Goal: Information Seeking & Learning: Compare options

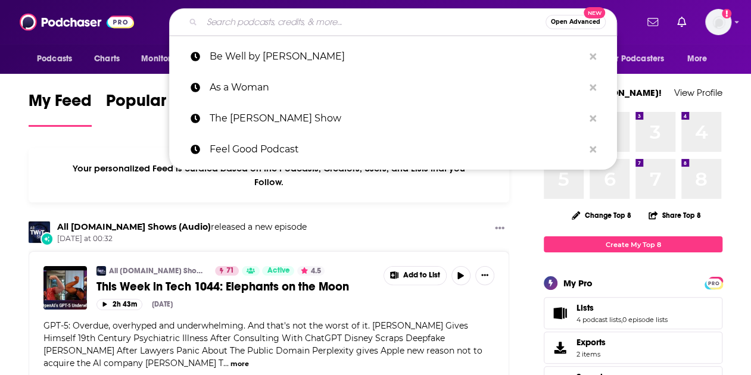
click at [231, 18] on input "Search podcasts, credits, & more..." at bounding box center [374, 22] width 344 height 19
paste input "Everyday Wellness w/ Cynthia Thurlow"
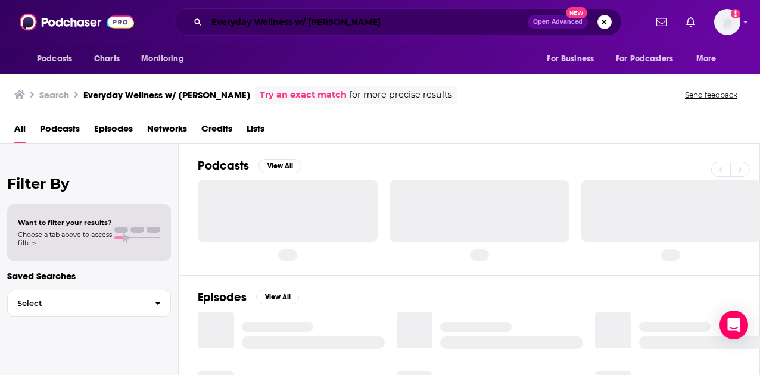
click at [308, 24] on input "Everyday Wellness w/ Cynthia Thurlow" at bounding box center [367, 22] width 321 height 19
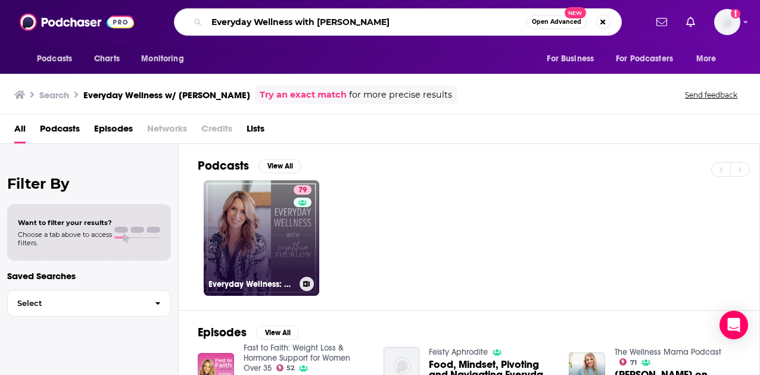
type input "Everyday Wellness with Cynthia Thurlow"
click at [269, 242] on link "79 Everyday Wellness: Midlife Hormones, Health, and Science for Women 35+" at bounding box center [262, 239] width 116 height 116
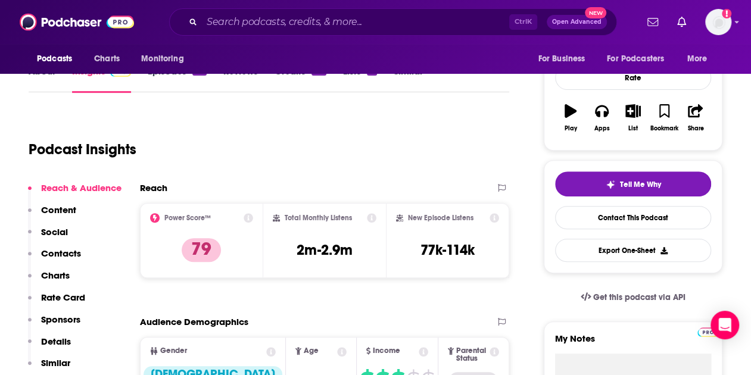
scroll to position [166, 0]
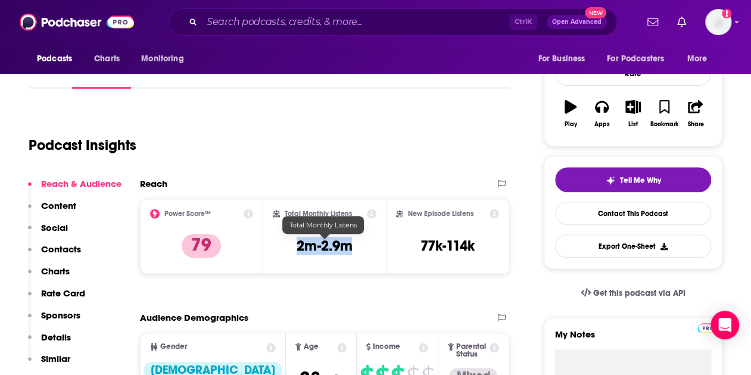
drag, startPoint x: 298, startPoint y: 244, endPoint x: 356, endPoint y: 247, distance: 58.5
click at [356, 247] on div "Total Monthly Listens 2m-2.9m" at bounding box center [325, 236] width 104 height 55
copy h3 "2m-2.9m"
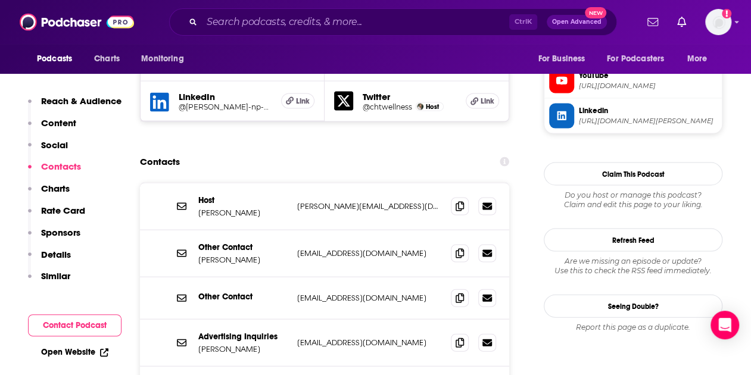
scroll to position [1174, 0]
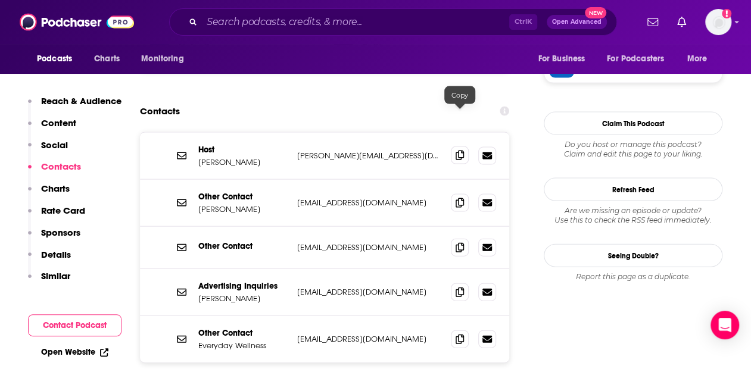
click at [458, 151] on icon at bounding box center [460, 156] width 8 height 10
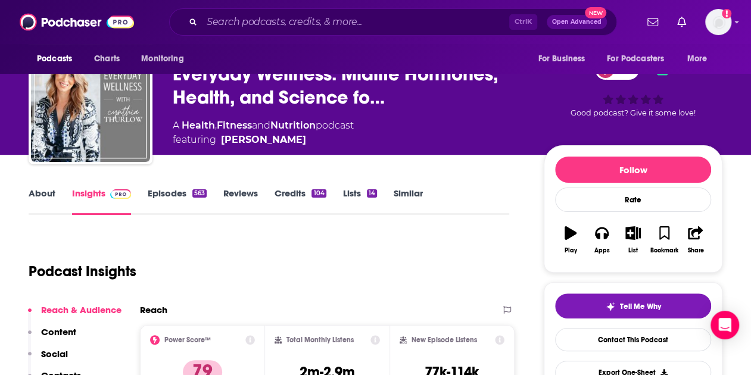
scroll to position [0, 0]
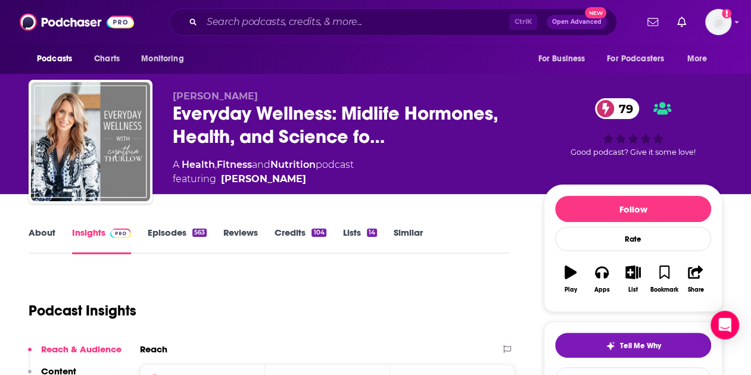
click at [43, 231] on link "About" at bounding box center [42, 240] width 27 height 27
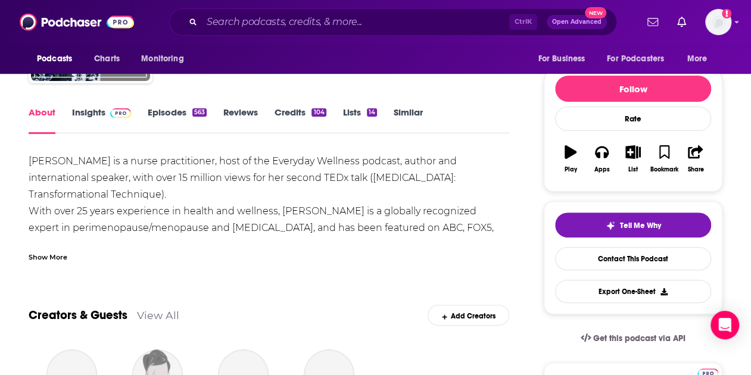
scroll to position [125, 0]
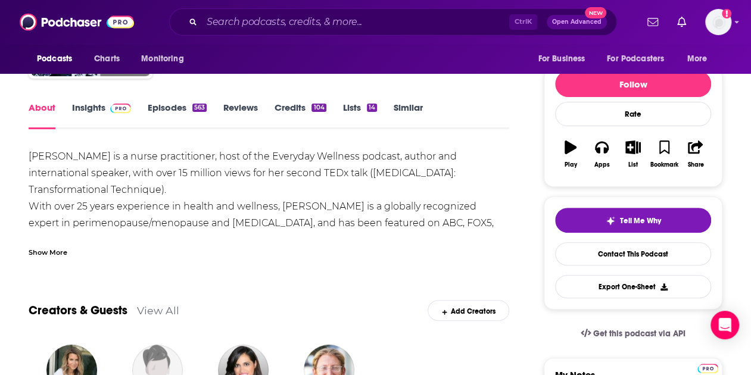
click at [167, 107] on link "Episodes 563" at bounding box center [177, 115] width 59 height 27
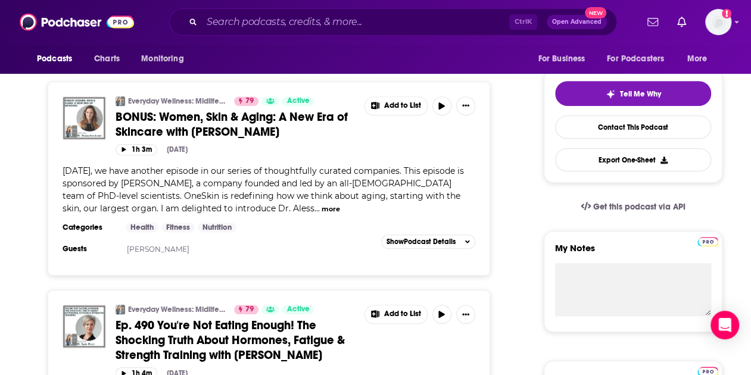
scroll to position [466, 0]
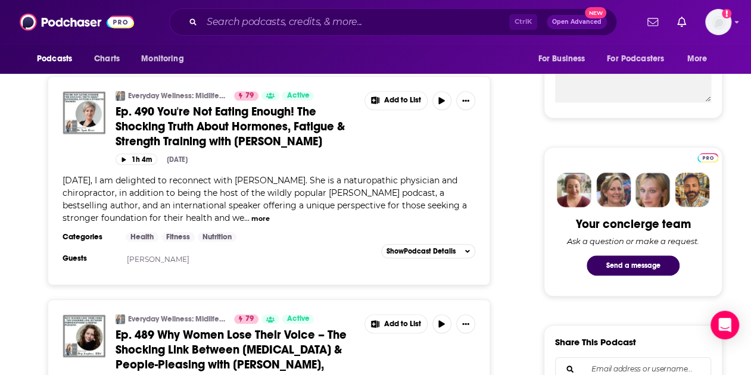
click at [251, 215] on button "more" at bounding box center [260, 219] width 18 height 10
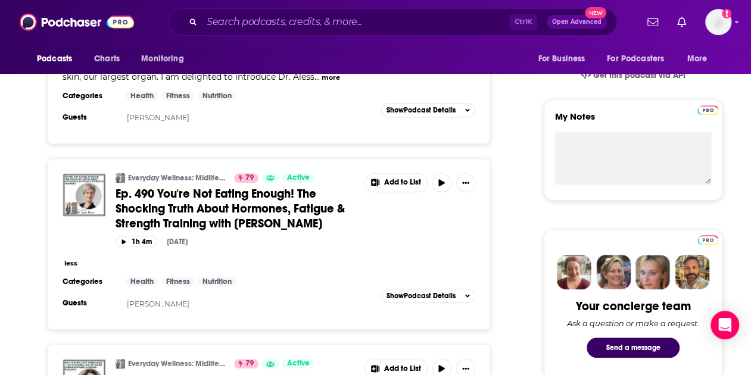
scroll to position [382, 0]
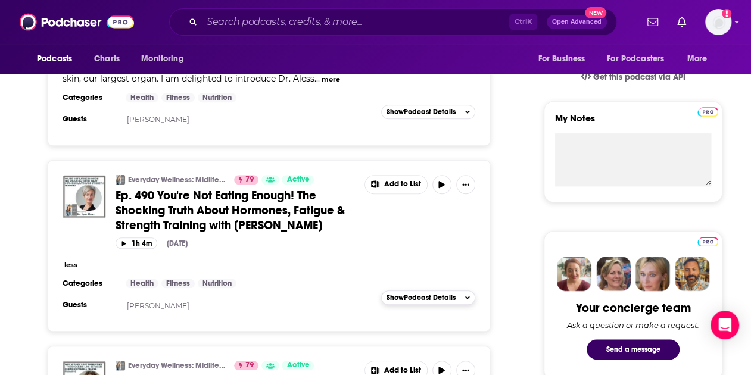
click at [434, 294] on span "Show Podcast Details" at bounding box center [421, 298] width 69 height 8
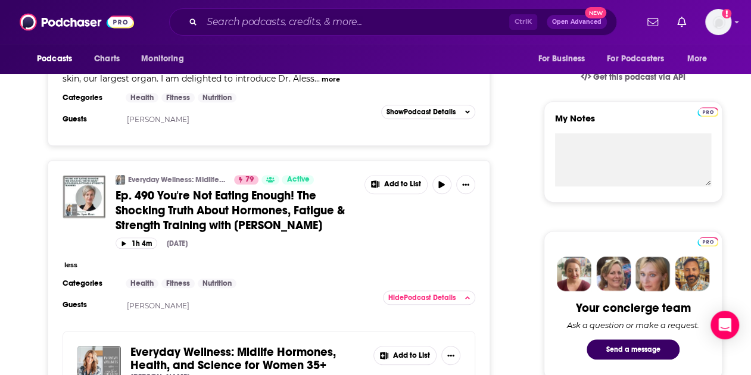
click at [267, 212] on span "Ep. 490 You're Not Eating Enough! The Shocking Truth About Hormones, Fatigue & …" at bounding box center [230, 210] width 229 height 45
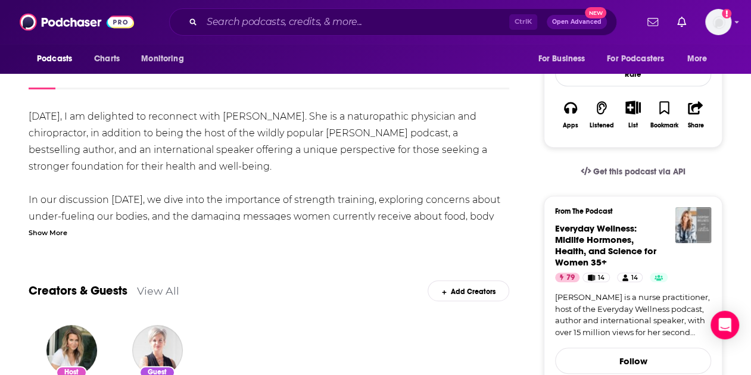
scroll to position [225, 0]
click at [45, 230] on div "Show More" at bounding box center [48, 231] width 39 height 11
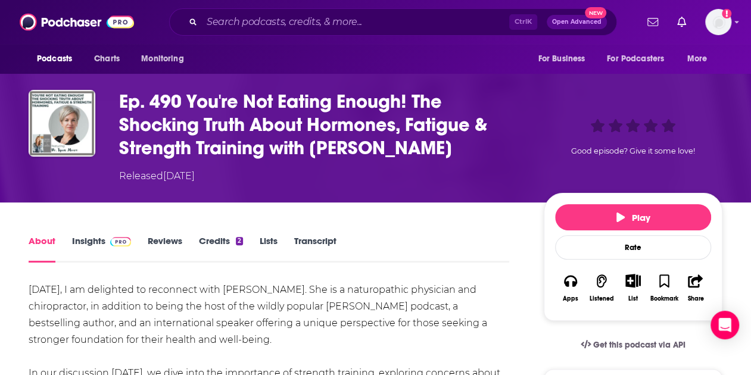
scroll to position [54, 0]
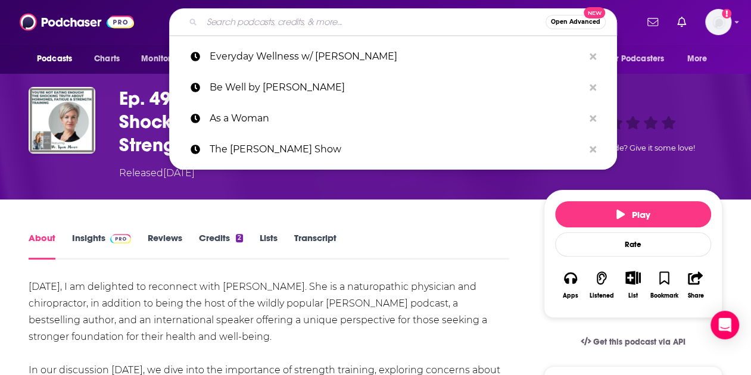
click at [250, 24] on input "Search podcasts, credits, & more..." at bounding box center [374, 22] width 344 height 19
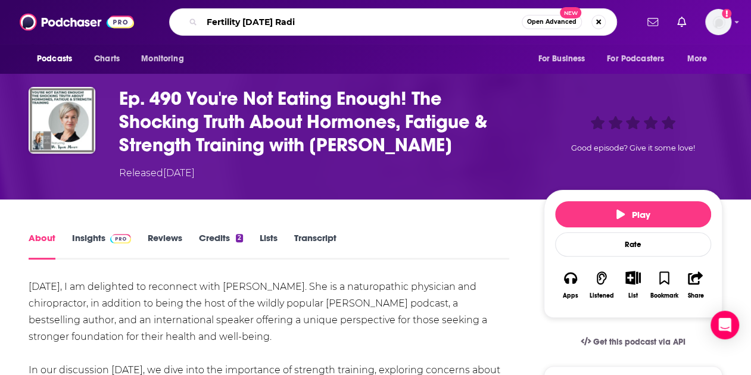
type input "Fertility Friday Radio"
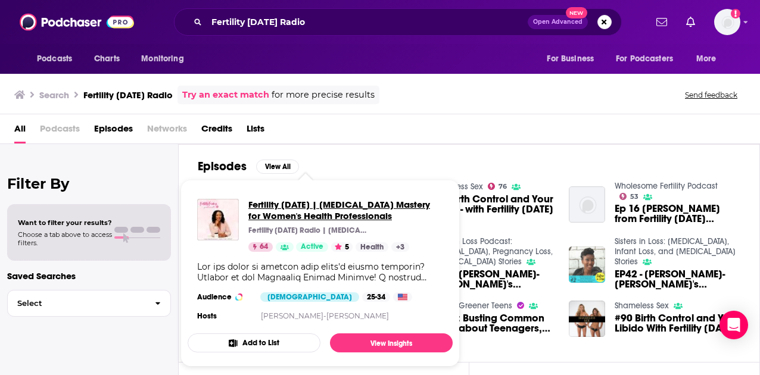
click at [298, 209] on span "Fertility Friday | Fertility Awareness Mastery for Women's Health Professionals" at bounding box center [345, 210] width 195 height 23
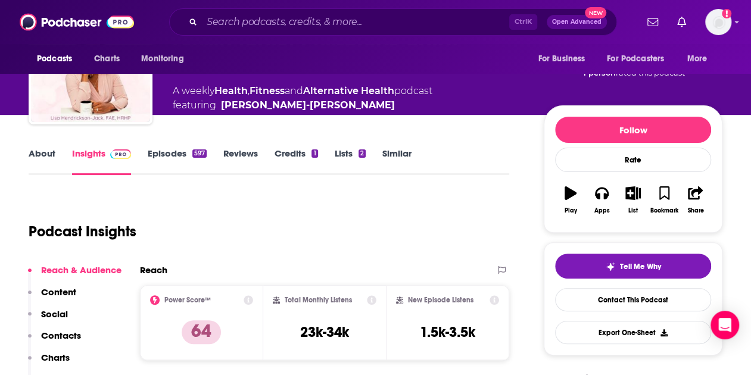
scroll to position [80, 0]
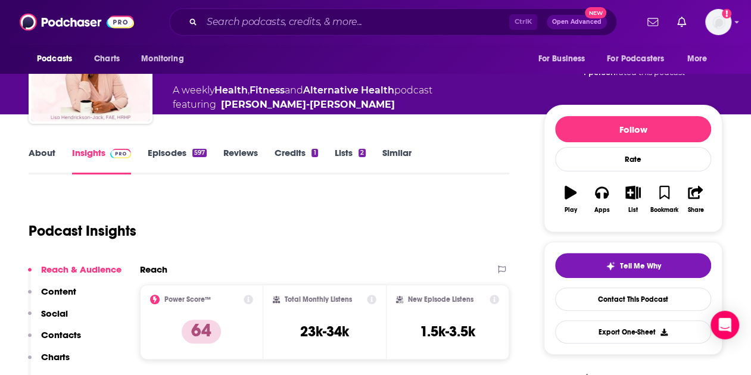
click at [180, 158] on link "Episodes 597" at bounding box center [177, 160] width 59 height 27
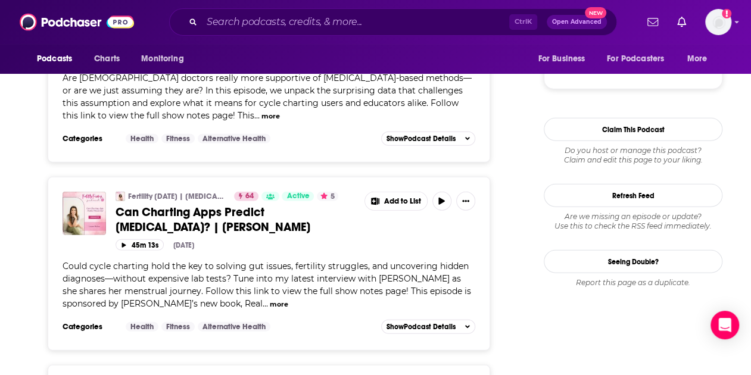
scroll to position [1505, 0]
click at [257, 22] on input "Search podcasts, credits, & more..." at bounding box center [355, 22] width 307 height 19
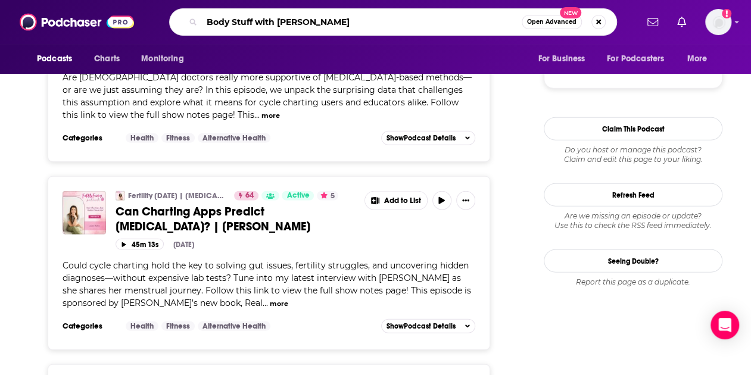
type input "Body Stuff with Jen Gunter"
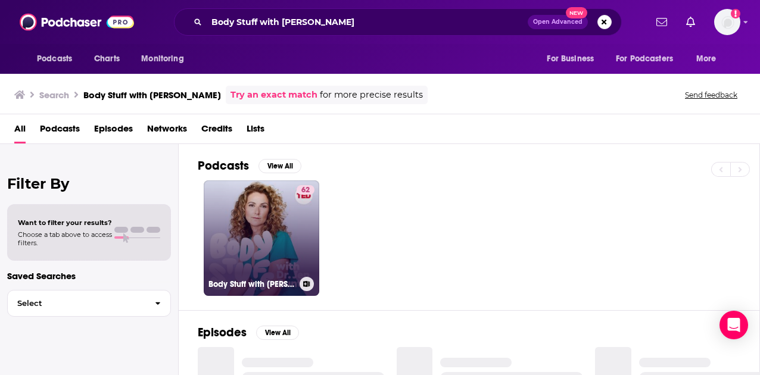
click at [273, 220] on link "62 Body Stuff with Dr. Jen Gunter" at bounding box center [262, 239] width 116 height 116
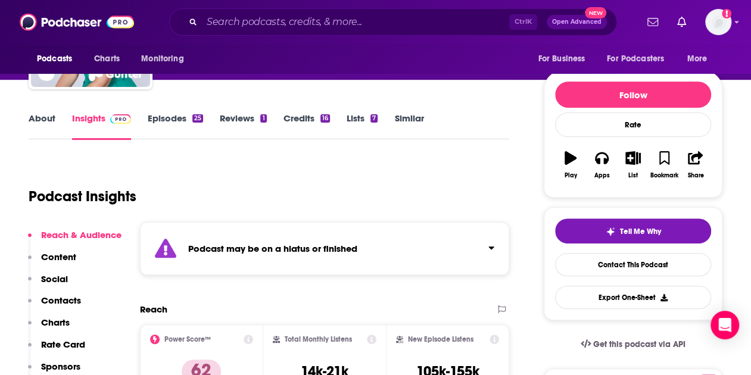
scroll to position [108, 0]
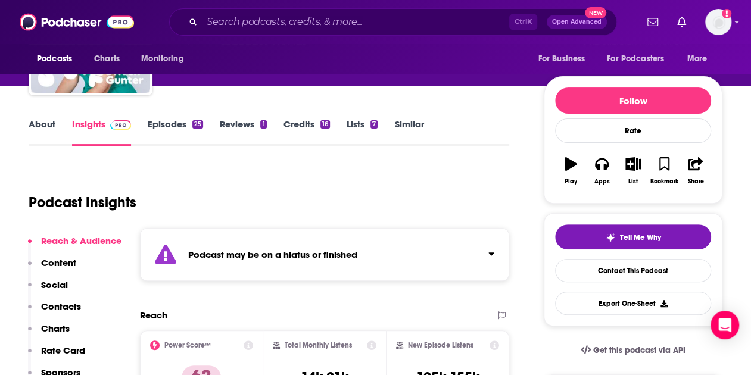
click at [165, 125] on link "Episodes 25" at bounding box center [175, 132] width 55 height 27
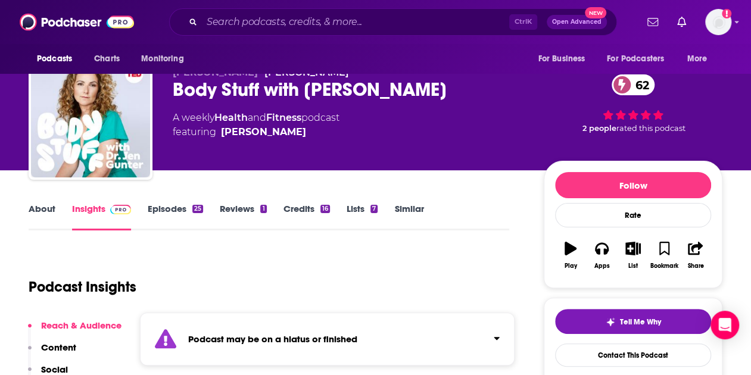
scroll to position [25, 0]
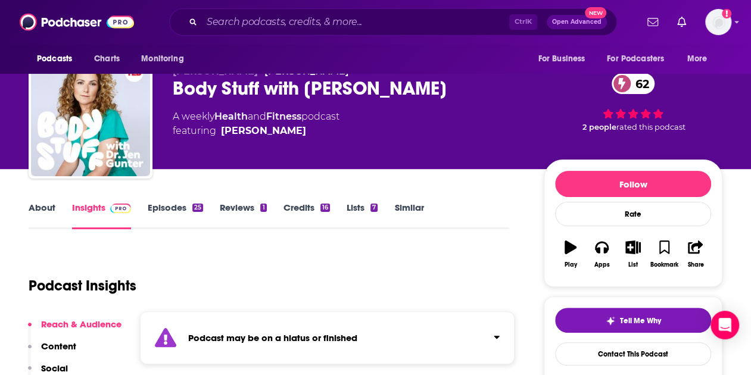
click at [41, 207] on link "About" at bounding box center [42, 215] width 27 height 27
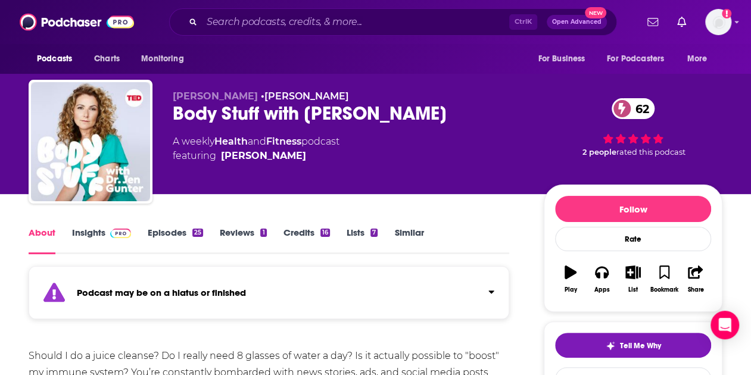
click at [263, 32] on div "Ctrl K Open Advanced New" at bounding box center [393, 21] width 448 height 27
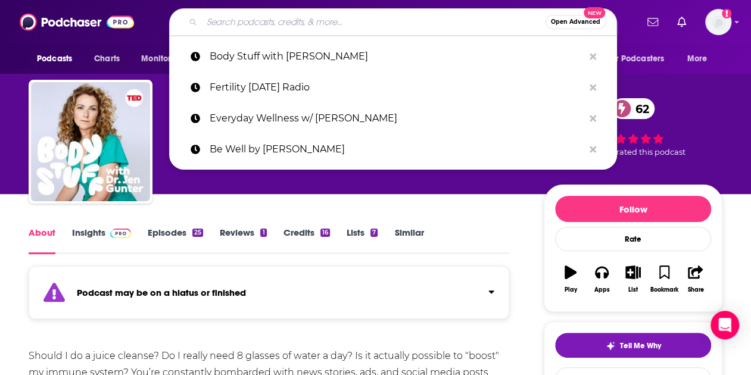
click at [259, 27] on input "Search podcasts, credits, & more..." at bounding box center [374, 22] width 344 height 19
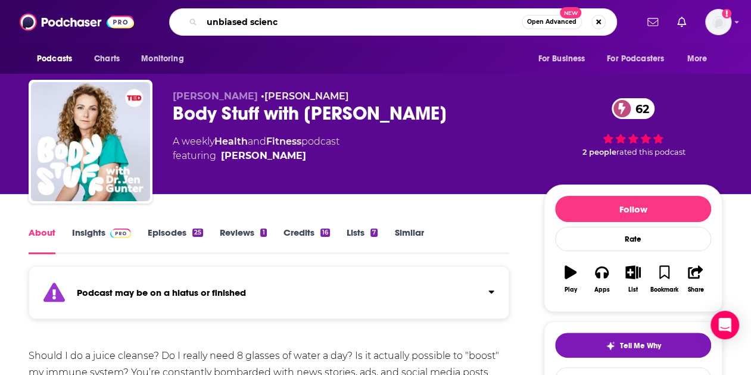
type input "unbiased science"
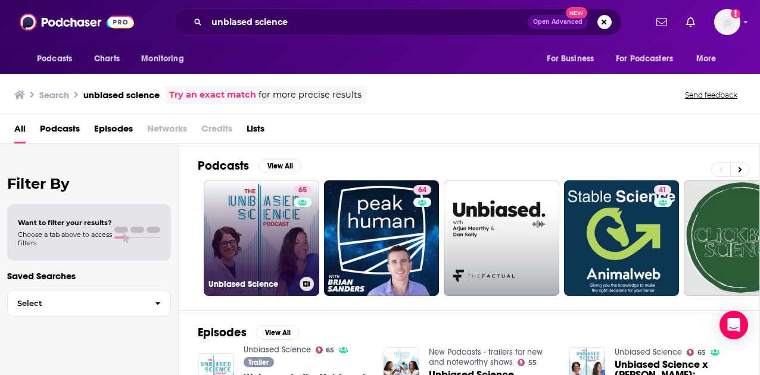
click at [260, 213] on link "65 Unbiased Science" at bounding box center [262, 239] width 116 height 116
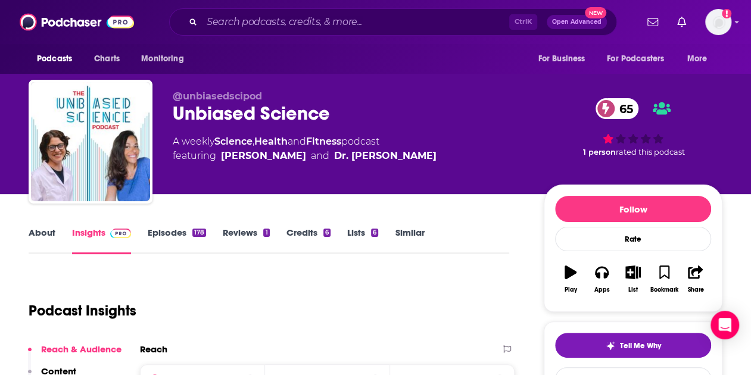
click at [36, 240] on link "About" at bounding box center [42, 240] width 27 height 27
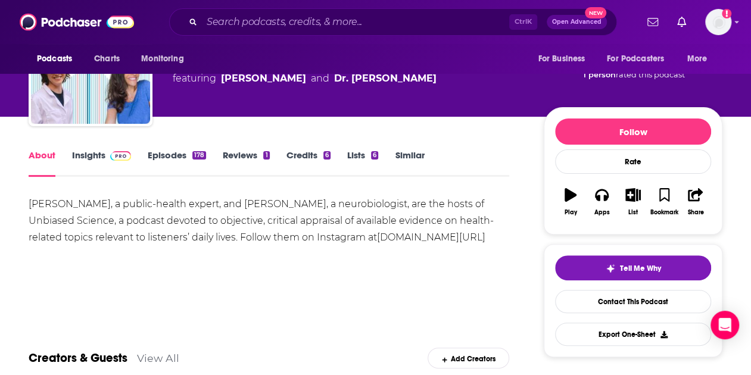
scroll to position [79, 0]
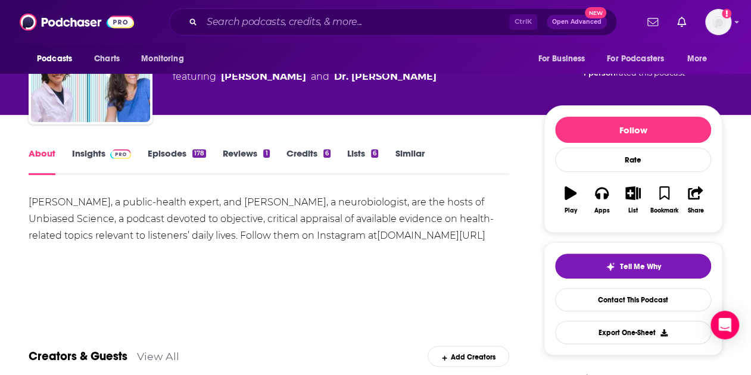
click at [160, 153] on link "Episodes 178" at bounding box center [177, 161] width 58 height 27
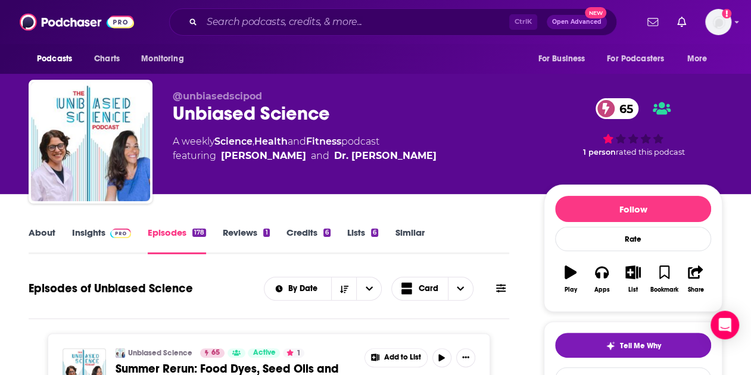
click at [88, 238] on link "Insights" at bounding box center [101, 240] width 59 height 27
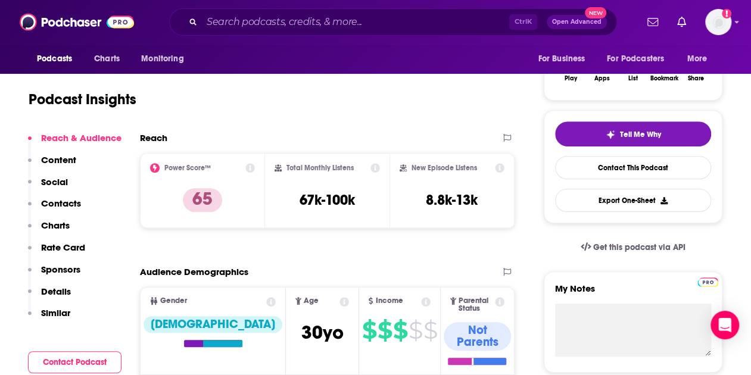
scroll to position [212, 0]
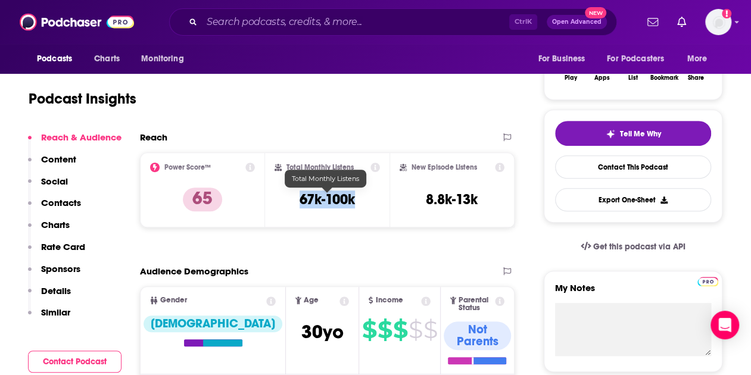
drag, startPoint x: 299, startPoint y: 199, endPoint x: 370, endPoint y: 198, distance: 70.9
click at [370, 198] on div "Total Monthly Listens 67k-100k" at bounding box center [328, 190] width 106 height 55
copy h3 "67k-100k"
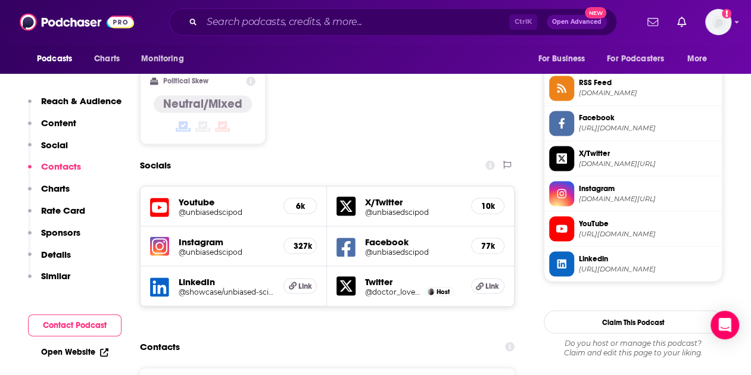
scroll to position [1151, 0]
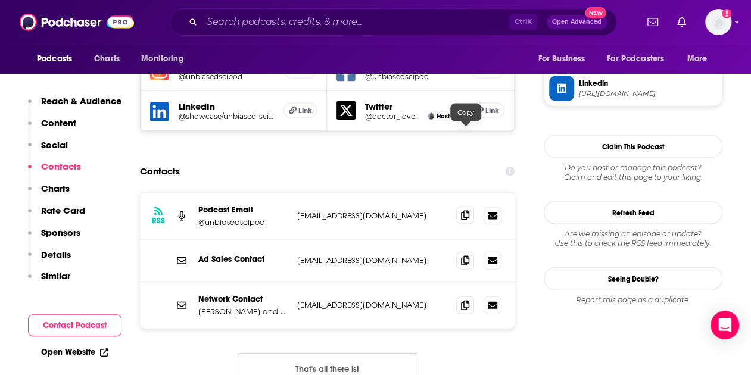
click at [463, 207] on span at bounding box center [465, 216] width 18 height 18
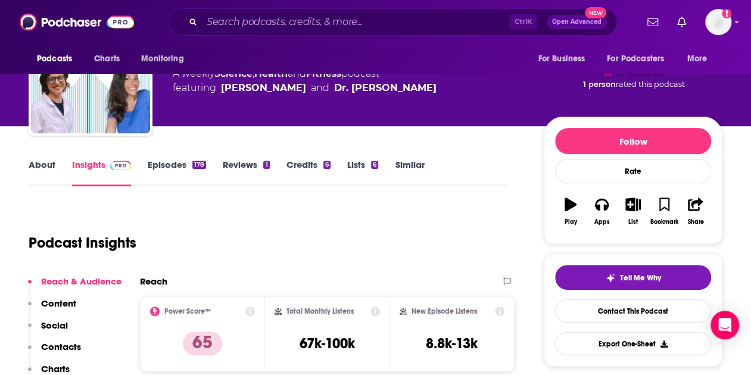
scroll to position [0, 0]
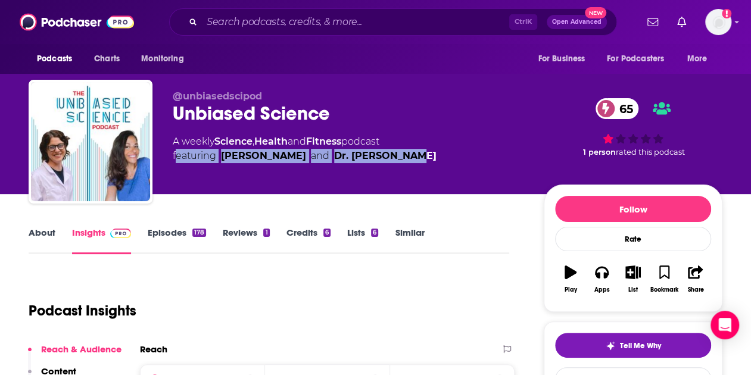
drag, startPoint x: 172, startPoint y: 154, endPoint x: 415, endPoint y: 170, distance: 243.0
click at [415, 170] on div "@unbiasedscipod Unbiased Science 65 A weekly Science , Health and Fitness podca…" at bounding box center [376, 144] width 694 height 129
copy span "featuring Dr. Jessica Steier and Dr. Andrea Love"
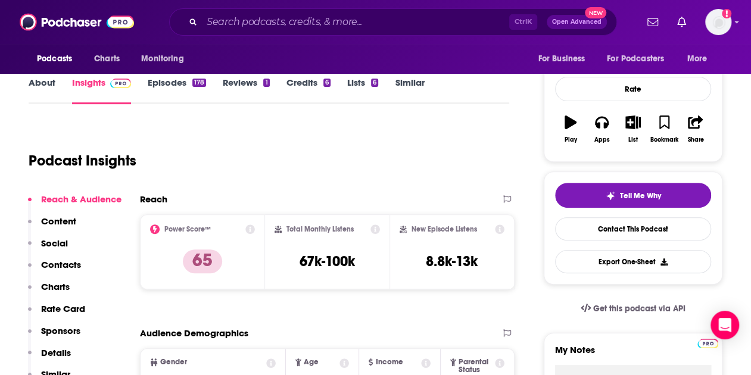
scroll to position [155, 0]
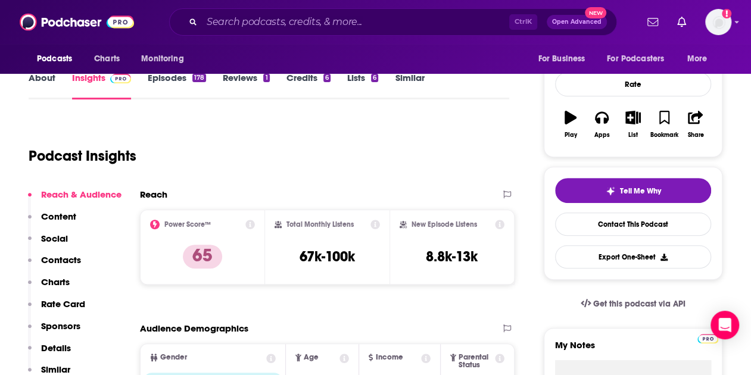
click at [400, 82] on link "Similar" at bounding box center [409, 85] width 29 height 27
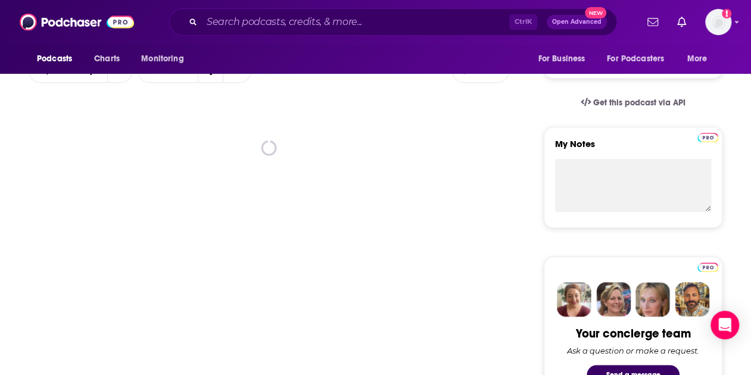
scroll to position [356, 0]
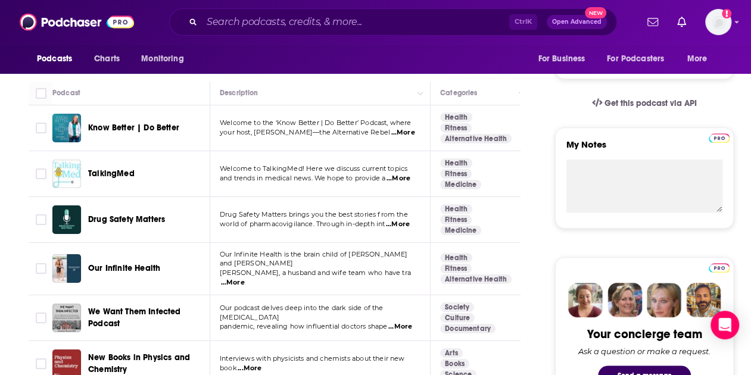
click at [407, 177] on span "...More" at bounding box center [399, 179] width 24 height 10
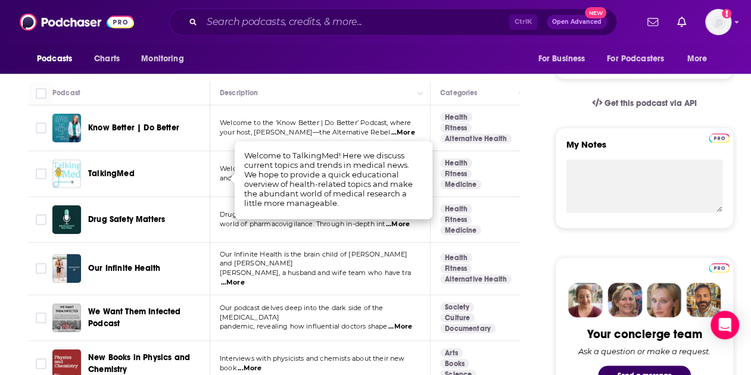
click at [245, 278] on span "...More" at bounding box center [233, 283] width 24 height 10
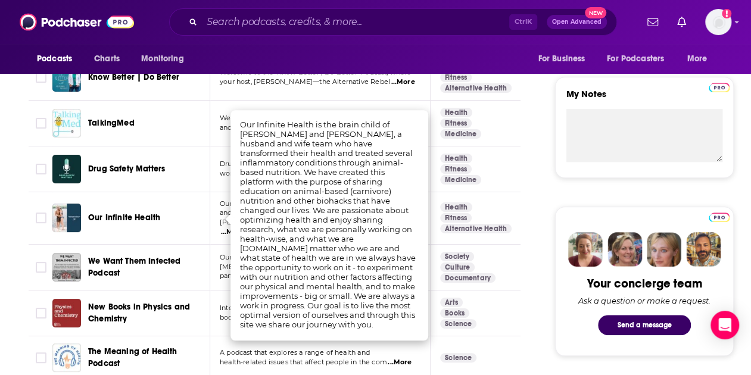
scroll to position [409, 0]
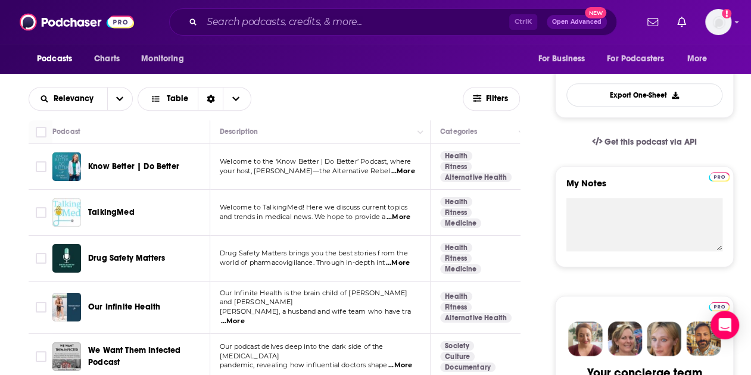
scroll to position [315, 0]
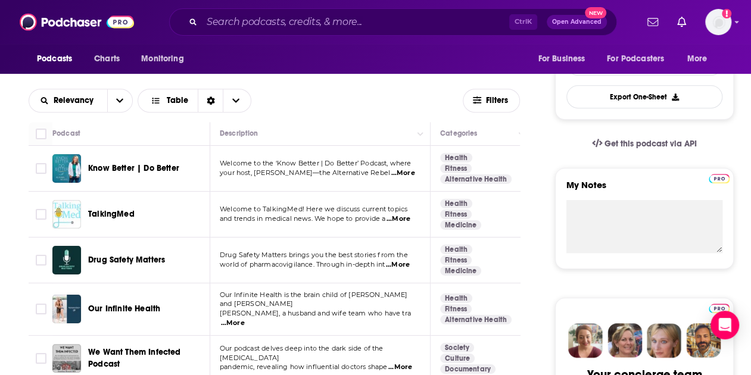
click at [282, 167] on p "Welcome to the ‘Know Better | Do Better’ Podcast, where" at bounding box center [320, 164] width 200 height 10
click at [406, 173] on span "...More" at bounding box center [403, 174] width 24 height 10
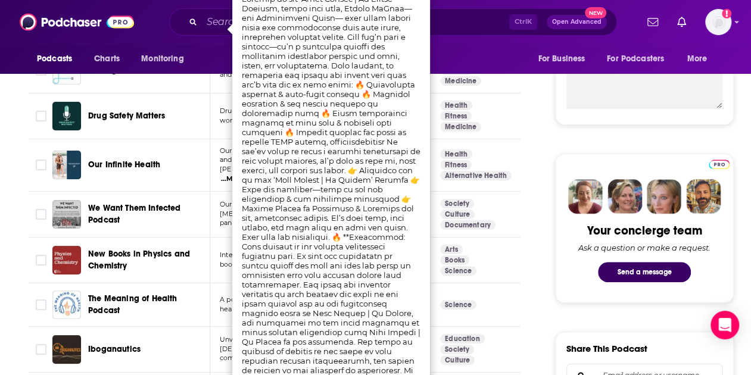
scroll to position [460, 0]
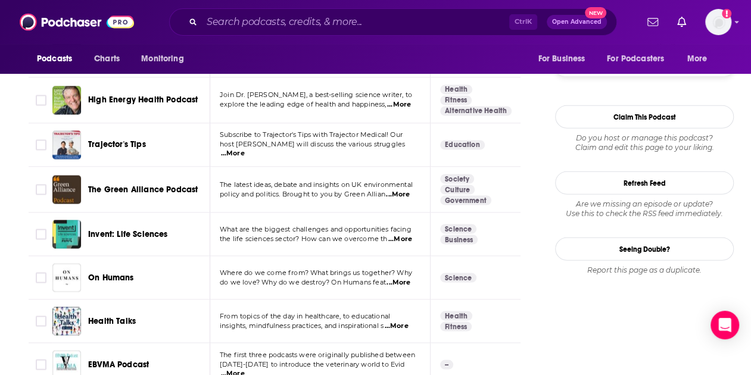
scroll to position [1397, 0]
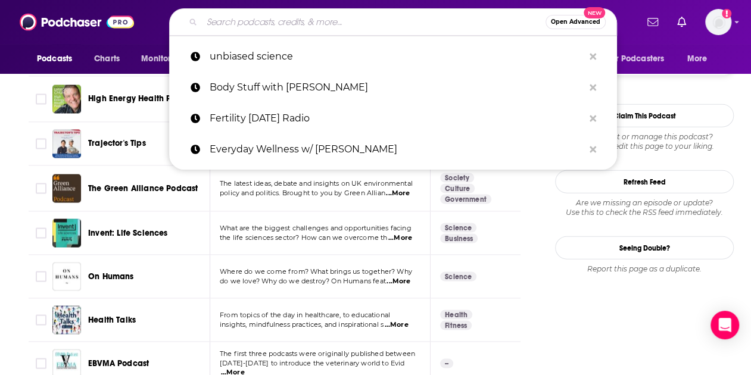
click at [260, 21] on input "Search podcasts, credits, & more..." at bounding box center [374, 22] width 344 height 19
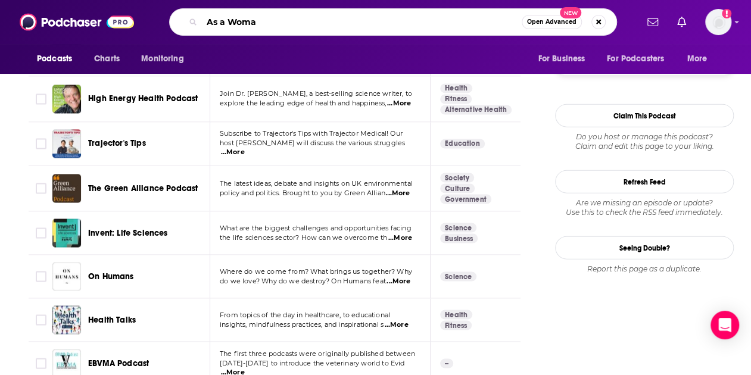
type input "As a Woman"
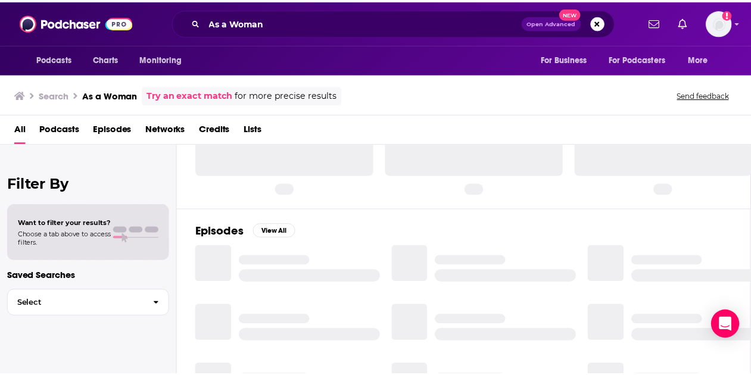
scroll to position [67, 0]
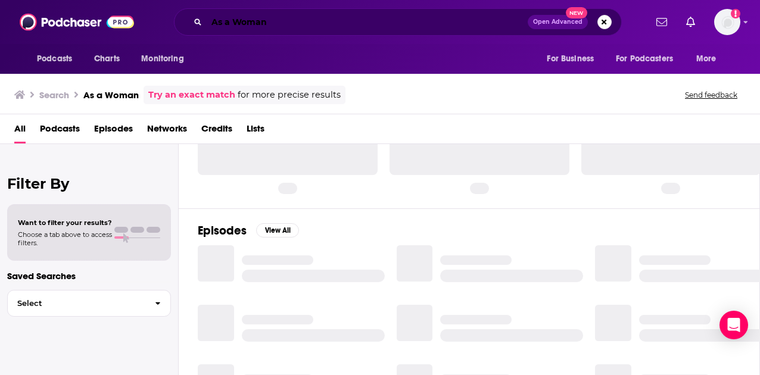
click at [306, 22] on input "As a Woman" at bounding box center [367, 22] width 321 height 19
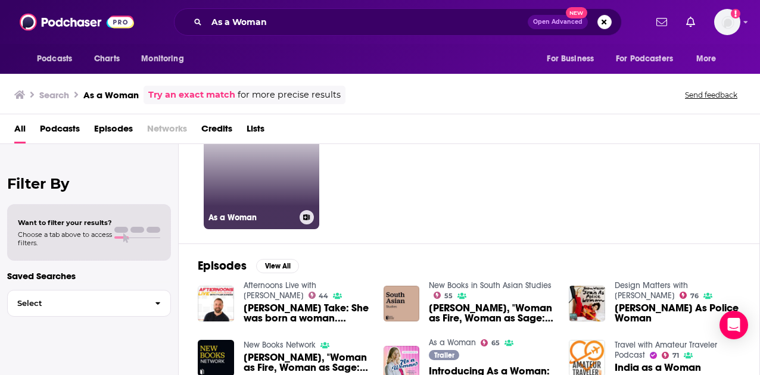
click at [263, 190] on link "65 As a Woman" at bounding box center [262, 172] width 116 height 116
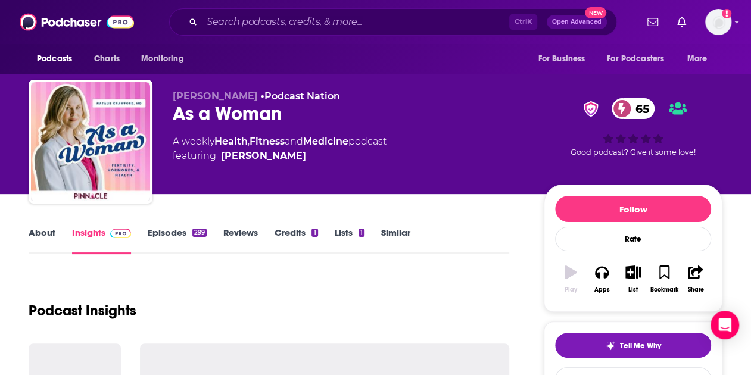
click at [391, 234] on link "Similar" at bounding box center [395, 240] width 29 height 27
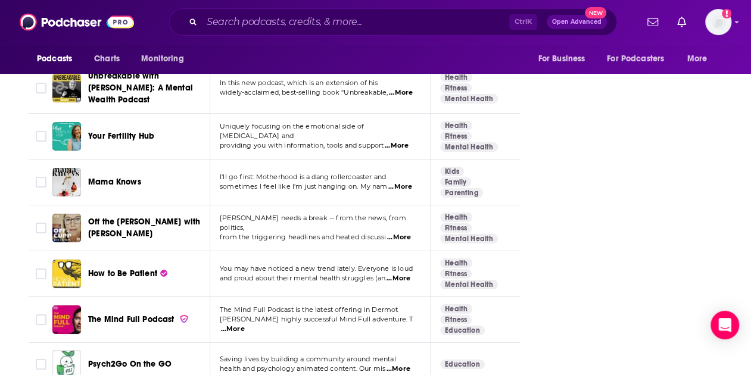
scroll to position [2502, 0]
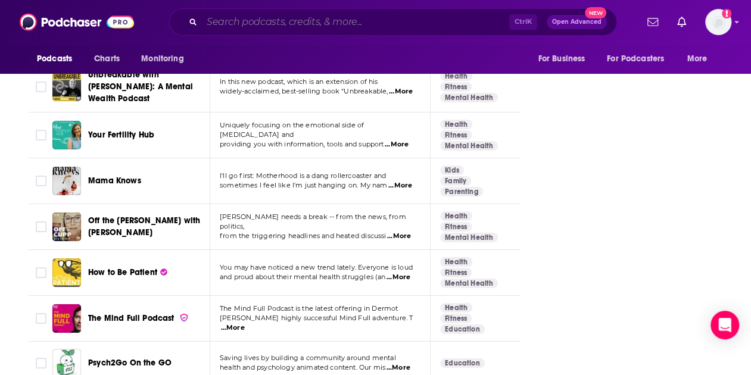
click at [256, 20] on input "Search podcasts, credits, & more..." at bounding box center [355, 22] width 307 height 19
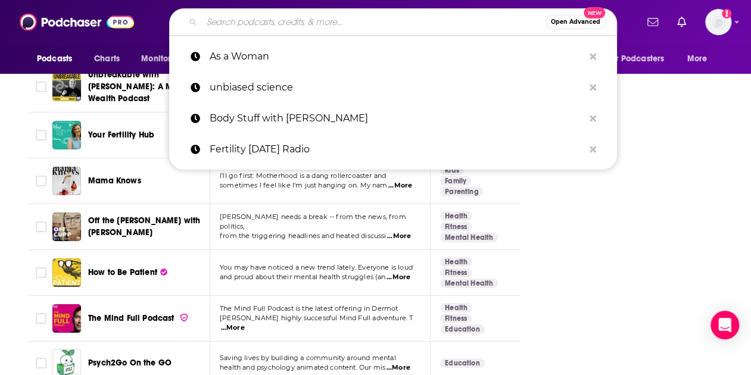
paste input "The Dr. Gabrielle Lyon Show"
type input "The Dr. Gabrielle Lyon Show"
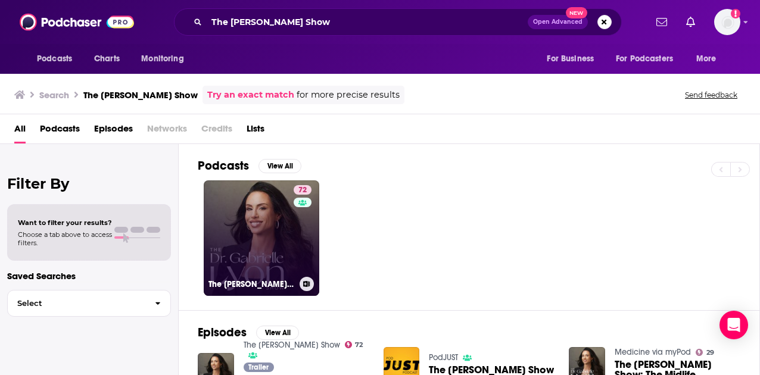
click at [294, 215] on div "72" at bounding box center [304, 231] width 21 height 92
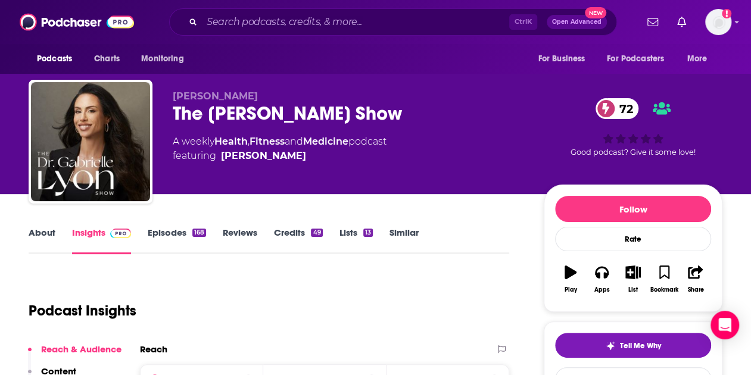
click at [413, 234] on link "Similar" at bounding box center [404, 240] width 29 height 27
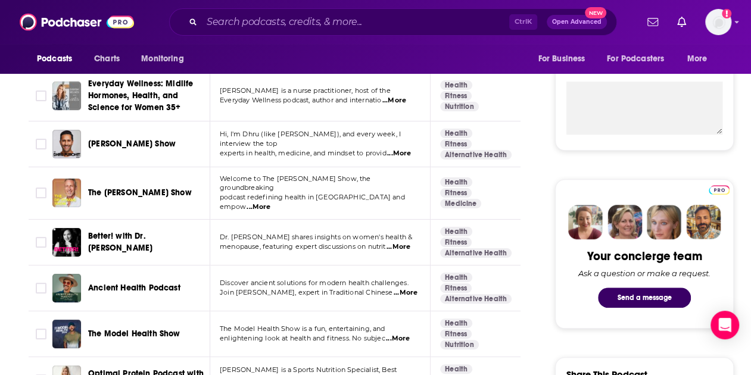
scroll to position [437, 0]
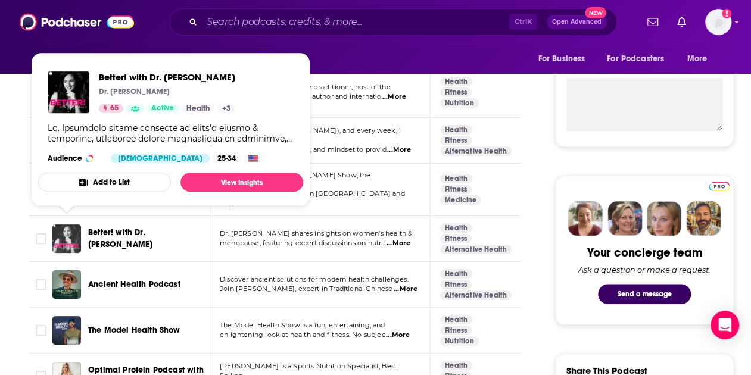
click at [71, 231] on img "Better! with Dr. Stephanie" at bounding box center [66, 239] width 29 height 29
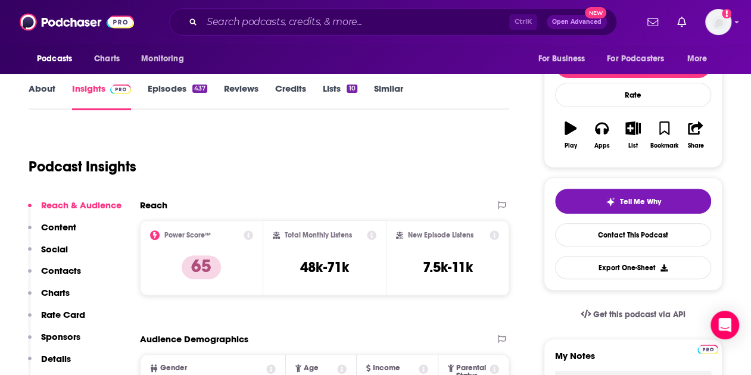
scroll to position [147, 0]
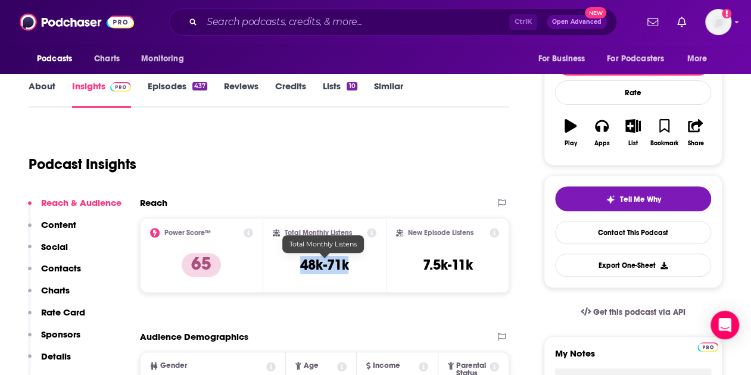
drag, startPoint x: 303, startPoint y: 266, endPoint x: 349, endPoint y: 267, distance: 45.9
click at [349, 267] on div "Total Monthly Listens 48k-71k" at bounding box center [325, 255] width 104 height 55
copy h3 "48k-71k"
click at [170, 85] on link "Episodes 437" at bounding box center [178, 93] width 60 height 27
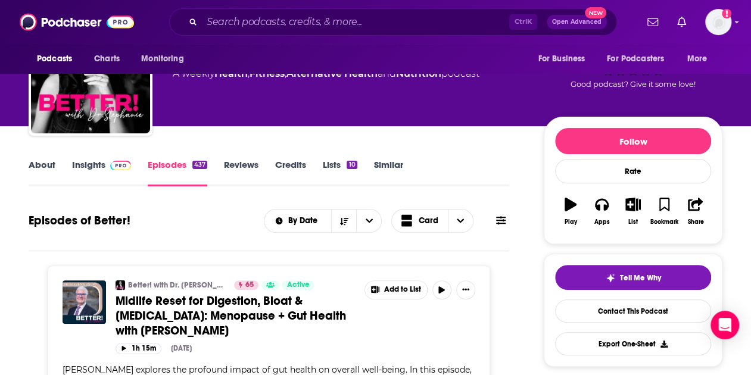
scroll to position [66, 0]
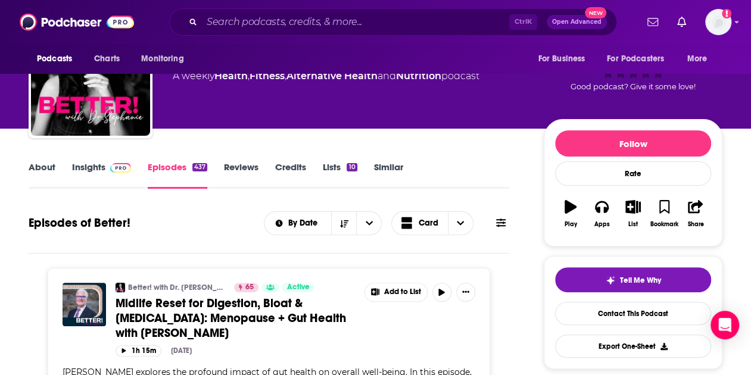
click at [43, 173] on link "About" at bounding box center [42, 174] width 27 height 27
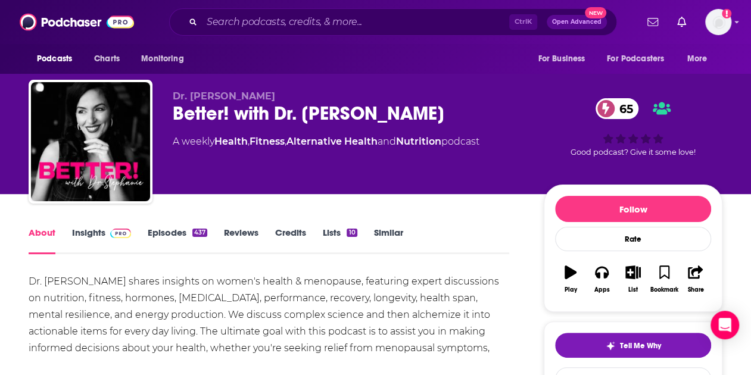
scroll to position [83, 0]
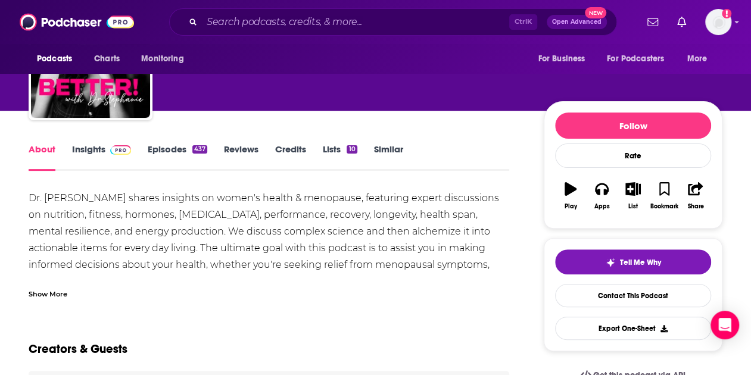
click at [83, 147] on link "Insights" at bounding box center [101, 157] width 59 height 27
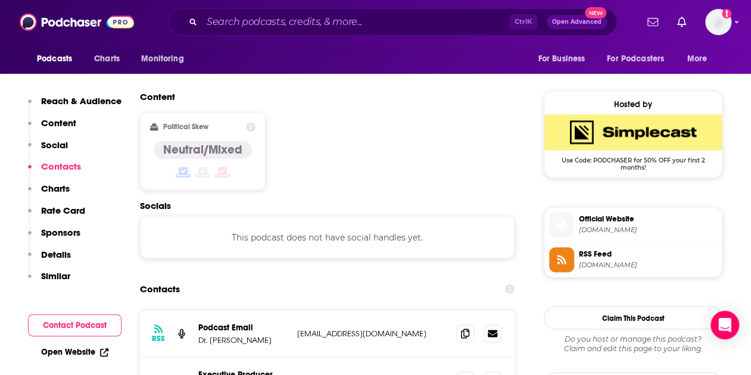
scroll to position [1030, 0]
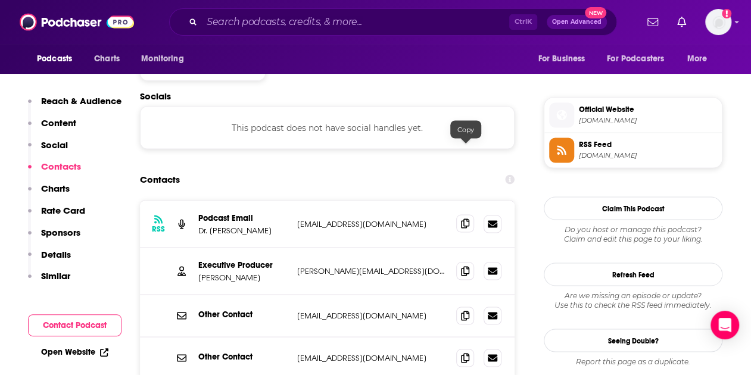
click at [465, 219] on icon at bounding box center [465, 224] width 8 height 10
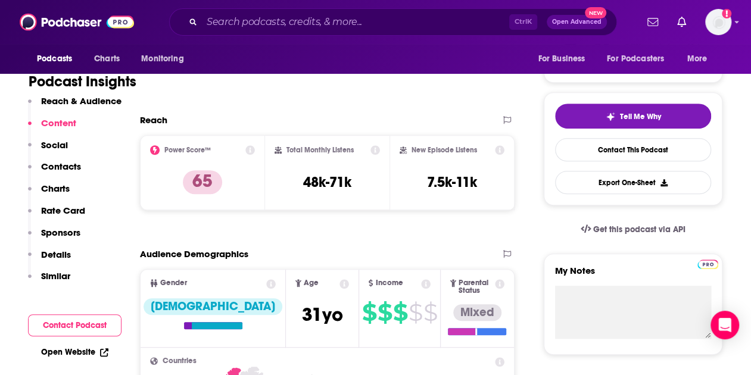
scroll to position [0, 0]
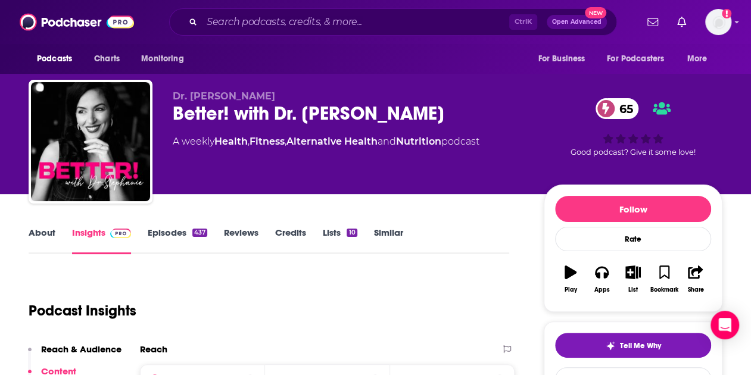
click at [387, 231] on link "Similar" at bounding box center [388, 240] width 29 height 27
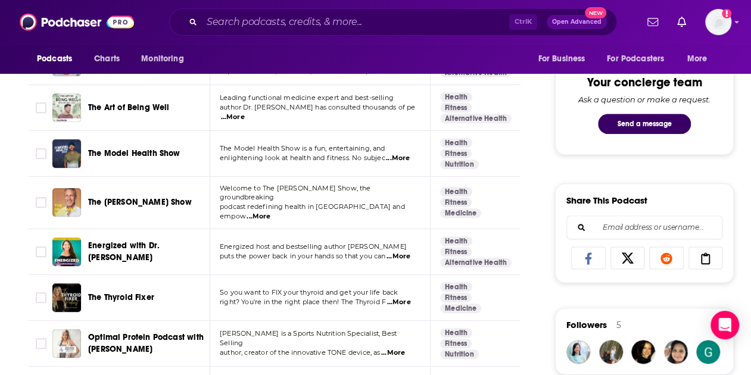
scroll to position [609, 0]
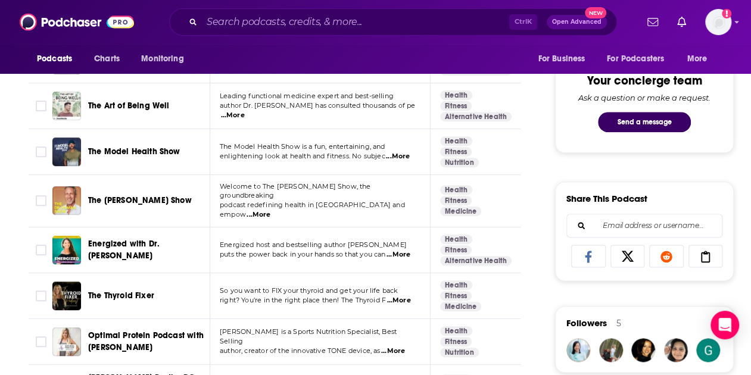
click at [402, 250] on span "...More" at bounding box center [399, 255] width 24 height 10
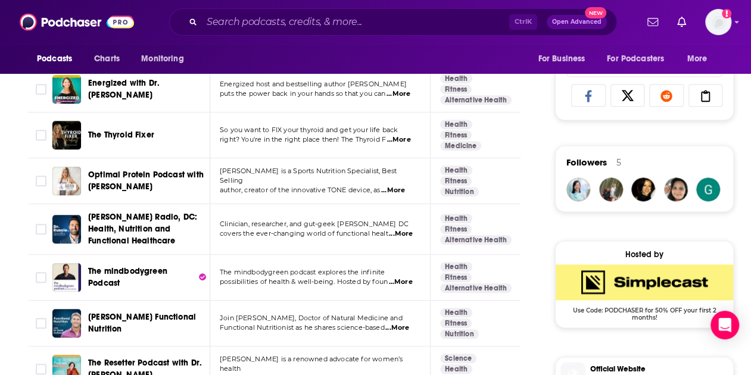
scroll to position [777, 0]
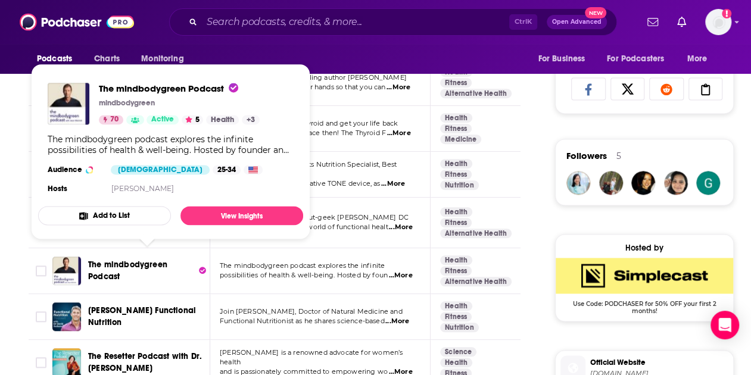
click at [118, 260] on span "The mindbodygreen Podcast" at bounding box center [127, 271] width 79 height 22
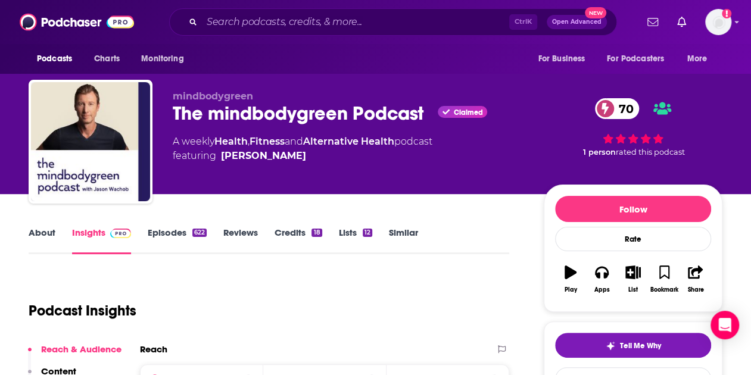
click at [405, 233] on link "Similar" at bounding box center [403, 240] width 29 height 27
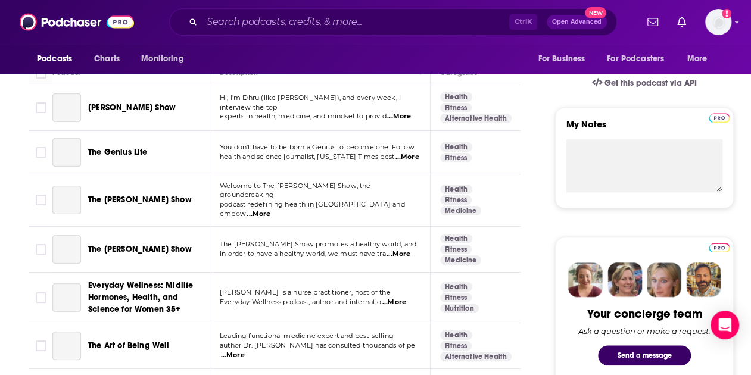
scroll to position [365, 0]
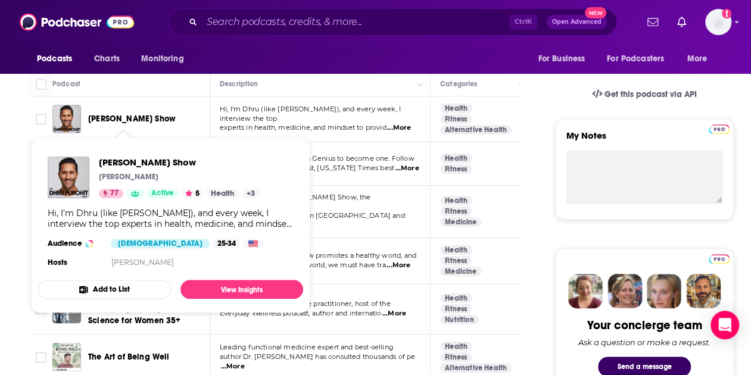
click at [116, 119] on span "Dhru Purohit Show" at bounding box center [132, 119] width 88 height 10
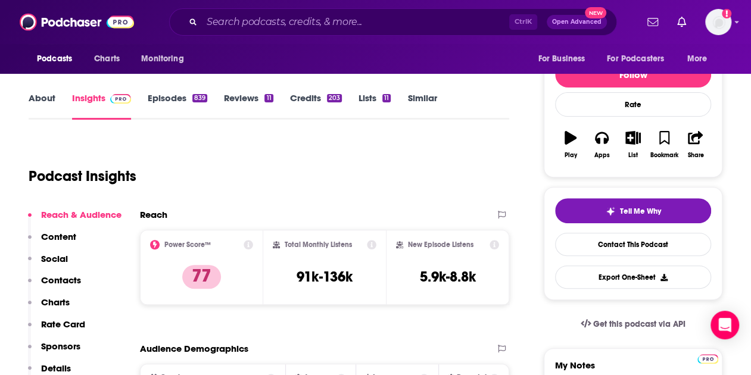
scroll to position [181, 0]
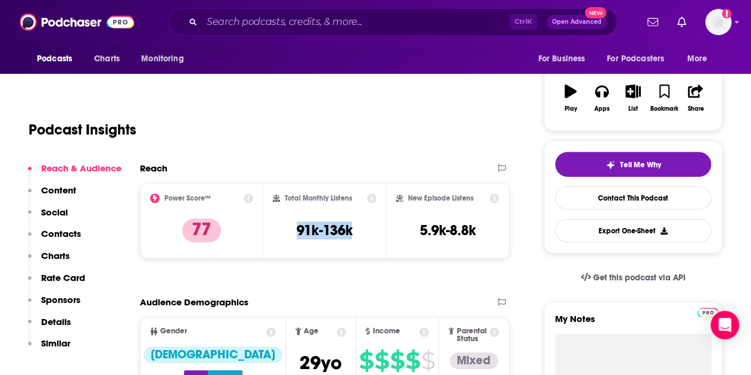
drag, startPoint x: 297, startPoint y: 232, endPoint x: 362, endPoint y: 237, distance: 64.6
click at [362, 237] on div "Total Monthly Listens 91k-136k" at bounding box center [325, 221] width 104 height 55
copy h3 "91k-136k"
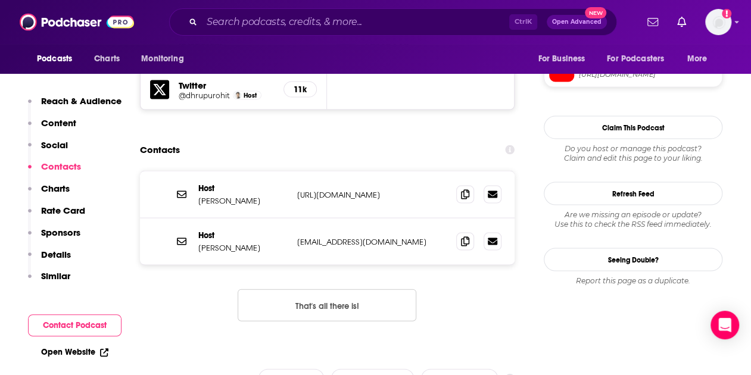
scroll to position [1134, 0]
click at [466, 237] on icon at bounding box center [465, 242] width 8 height 10
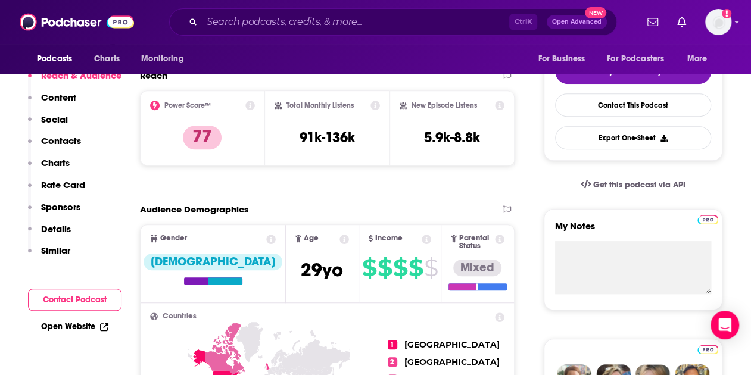
scroll to position [0, 0]
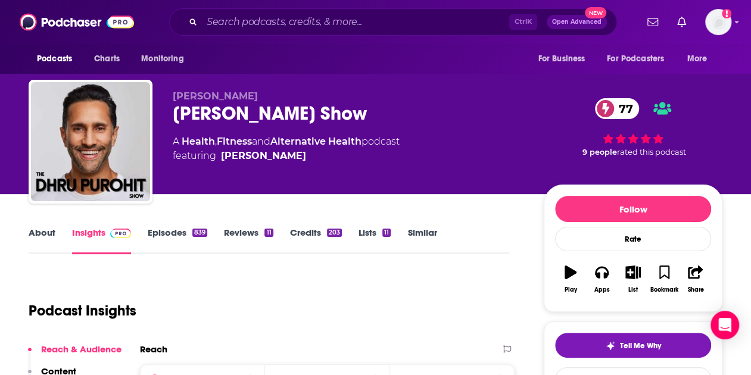
click at [419, 237] on link "Similar" at bounding box center [421, 240] width 29 height 27
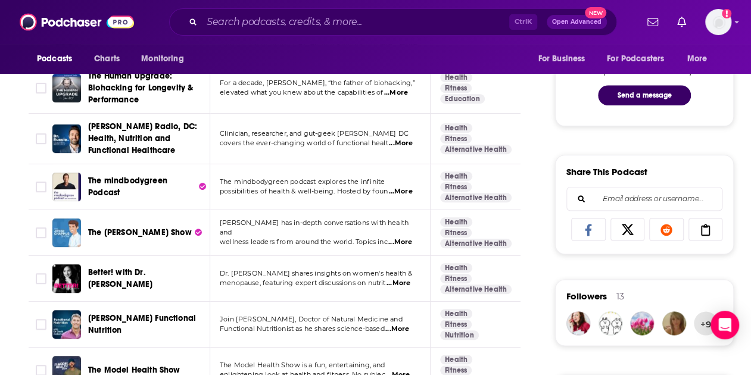
scroll to position [637, 0]
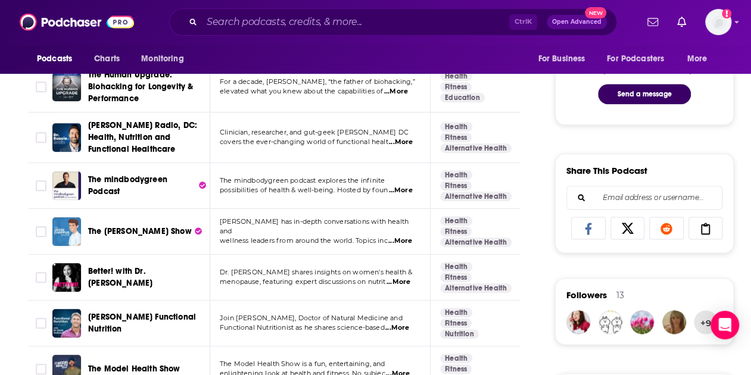
click at [400, 237] on span "...More" at bounding box center [400, 242] width 24 height 10
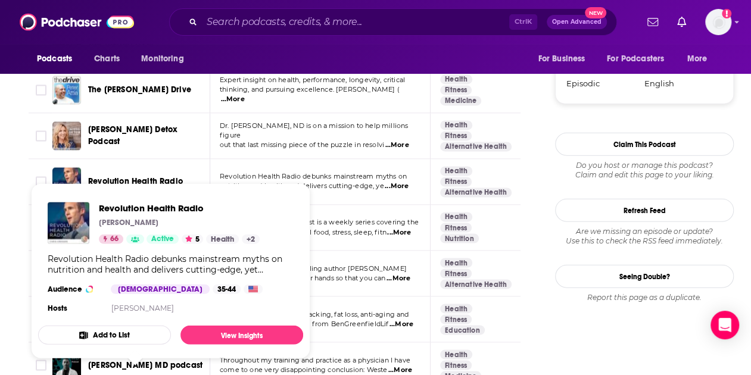
scroll to position [1336, 0]
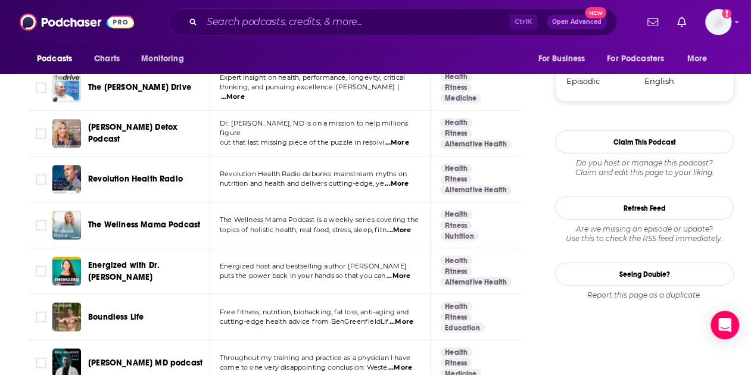
click at [399, 180] on span "...More" at bounding box center [397, 185] width 24 height 10
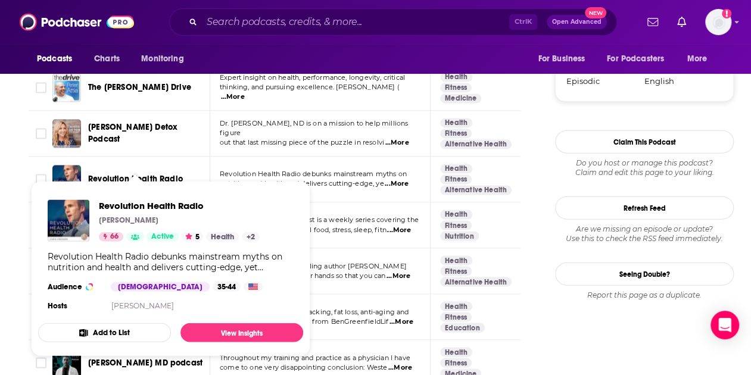
click at [117, 175] on span "Revolution Health Radio" at bounding box center [135, 180] width 95 height 10
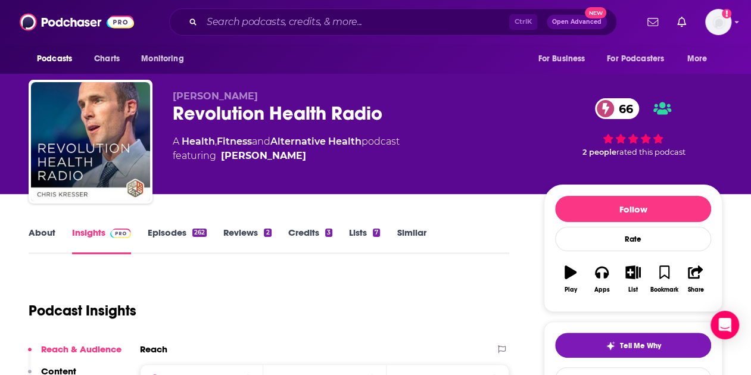
click at [42, 232] on link "About" at bounding box center [42, 240] width 27 height 27
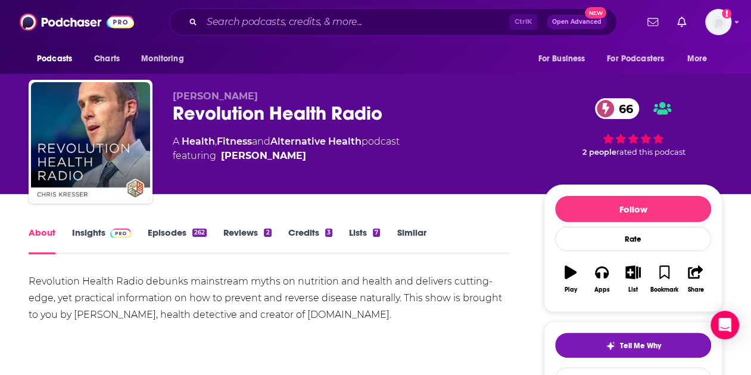
scroll to position [136, 0]
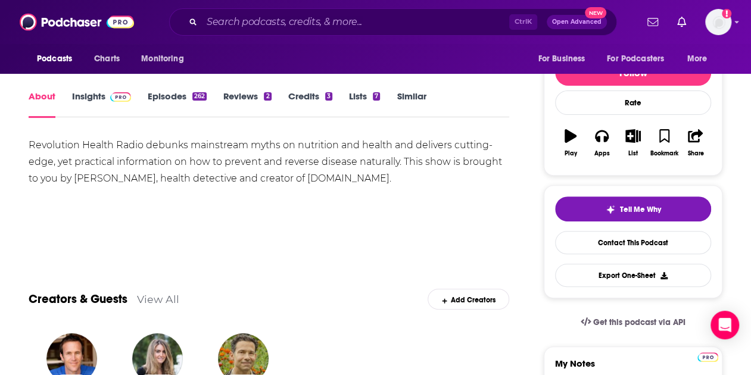
click at [93, 98] on link "Insights" at bounding box center [101, 104] width 59 height 27
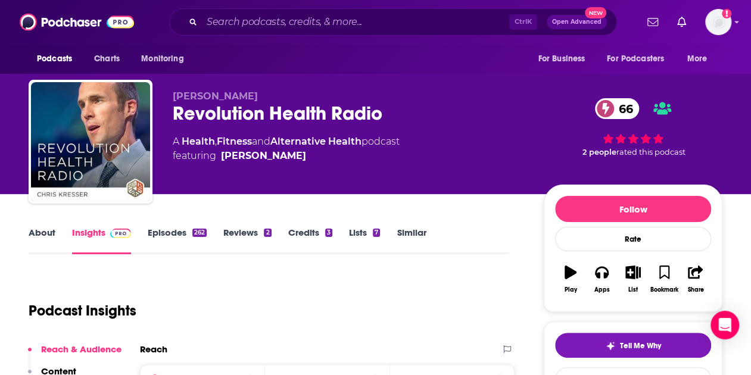
click at [172, 234] on link "Episodes 262" at bounding box center [177, 240] width 59 height 27
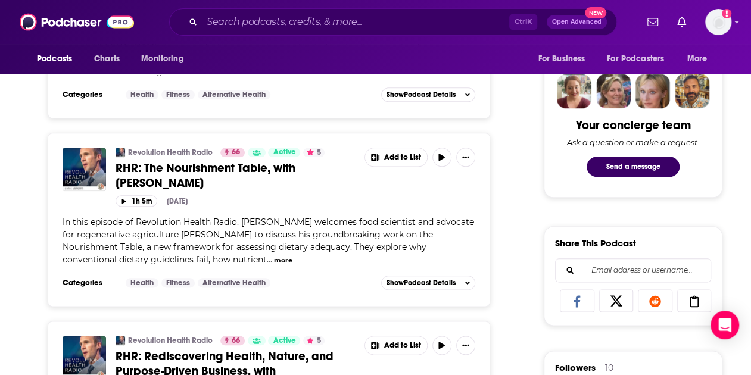
scroll to position [565, 0]
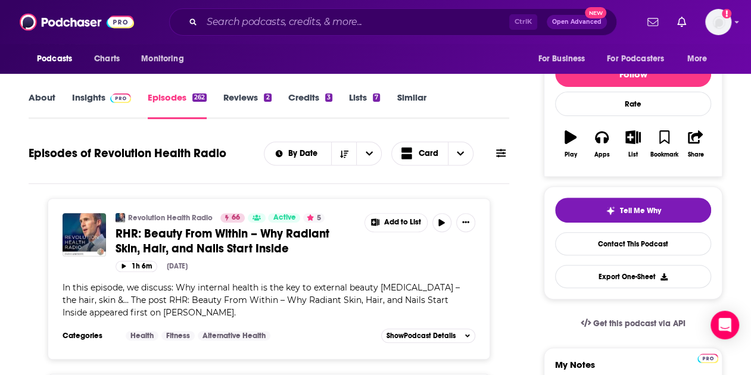
scroll to position [66, 0]
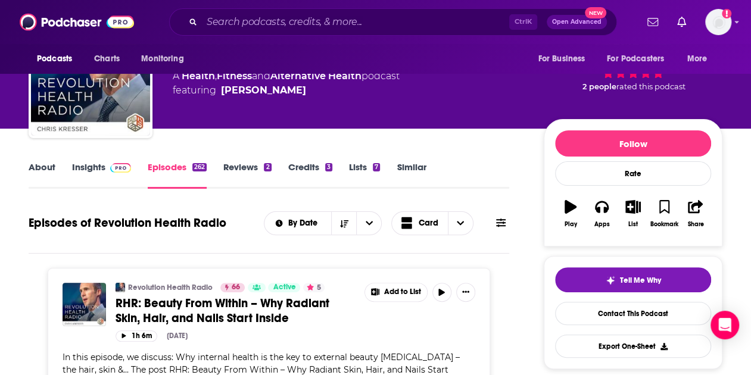
click at [42, 167] on link "About" at bounding box center [42, 174] width 27 height 27
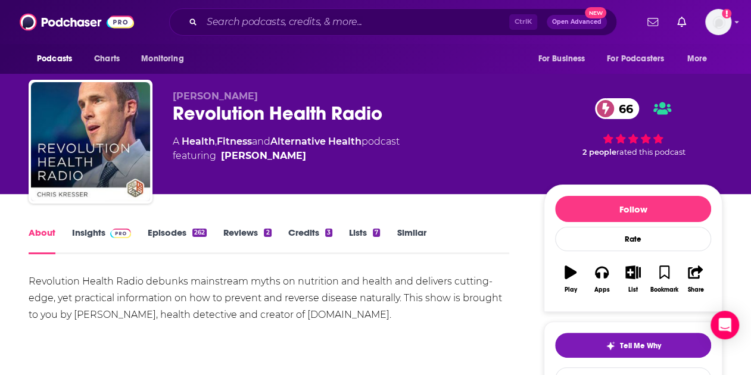
click at [91, 236] on link "Insights" at bounding box center [101, 240] width 59 height 27
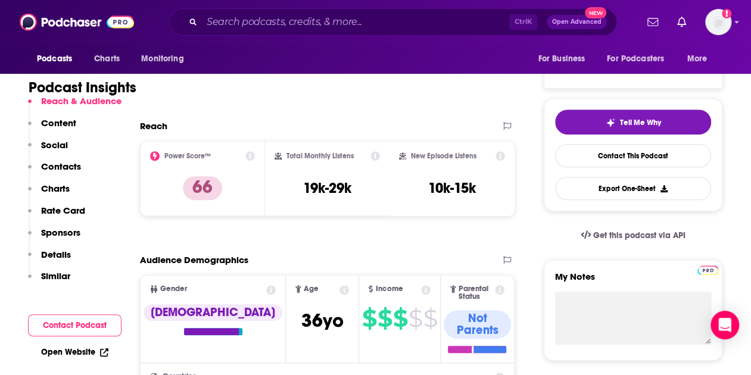
scroll to position [224, 0]
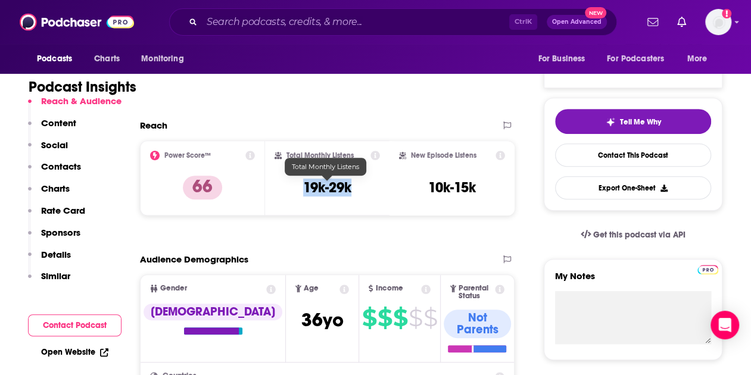
drag, startPoint x: 302, startPoint y: 186, endPoint x: 354, endPoint y: 189, distance: 52.5
click at [354, 189] on div "Total Monthly Listens 19k-29k" at bounding box center [328, 178] width 106 height 55
copy h3 "19k-29k"
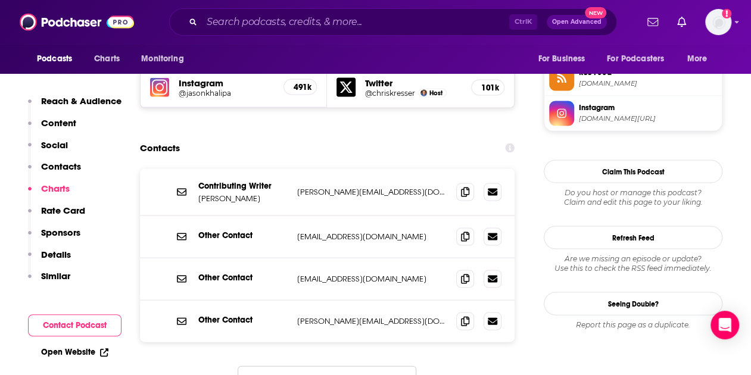
scroll to position [1076, 0]
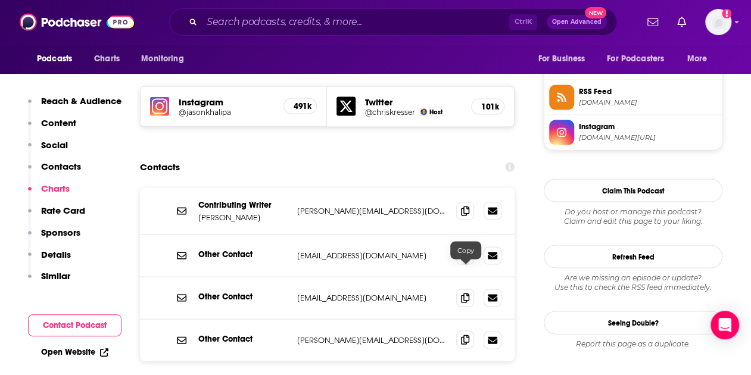
click at [462, 335] on icon at bounding box center [465, 340] width 8 height 10
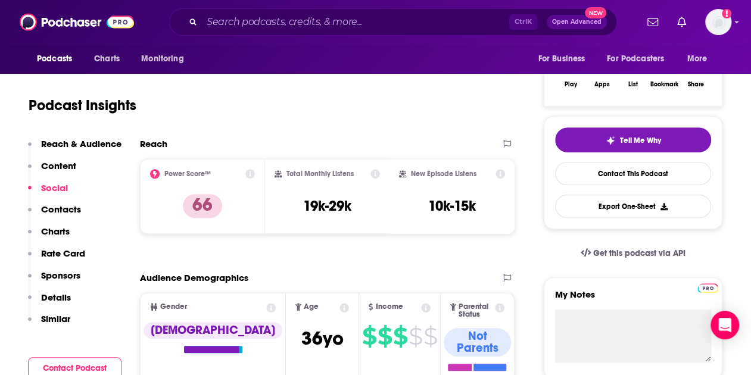
scroll to position [67, 0]
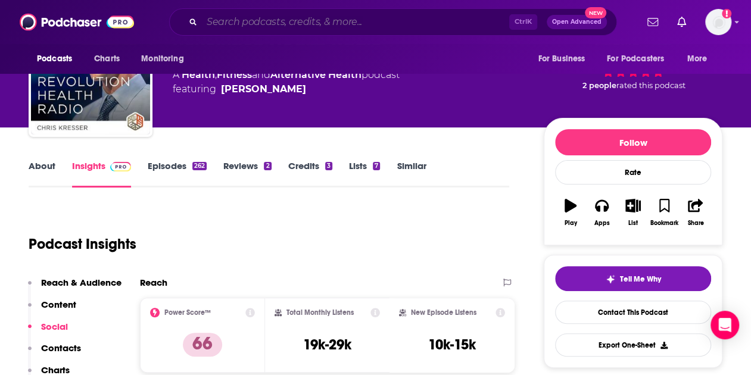
click at [249, 30] on input "Search podcasts, credits, & more..." at bounding box center [355, 22] width 307 height 19
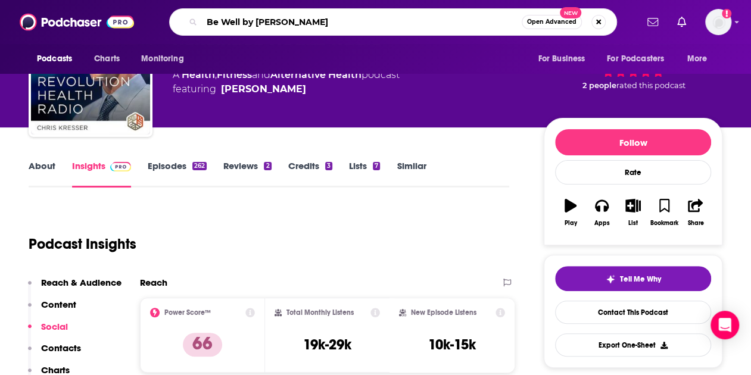
type input "Be Well by Kelly"
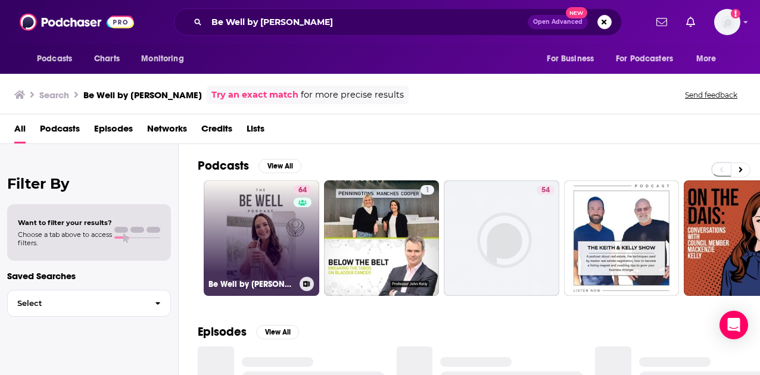
click at [260, 247] on link "64 Be Well by Kelly Leveque" at bounding box center [262, 239] width 116 height 116
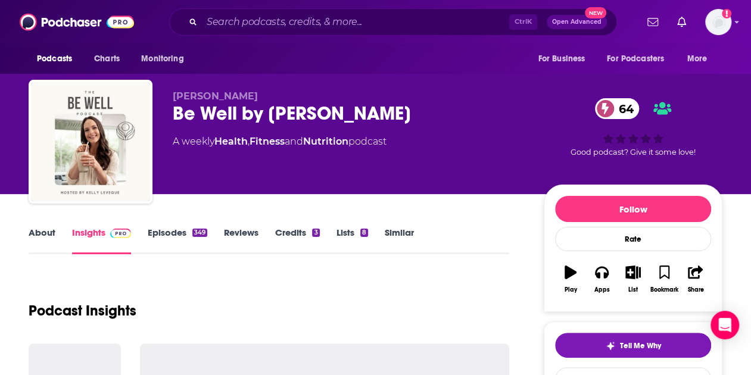
click at [392, 232] on link "Similar" at bounding box center [399, 240] width 29 height 27
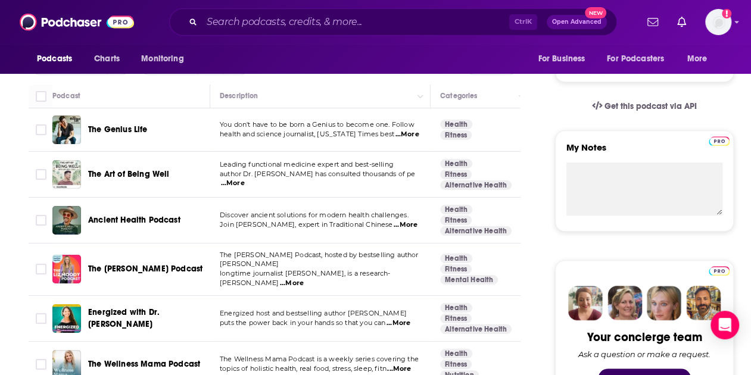
scroll to position [456, 0]
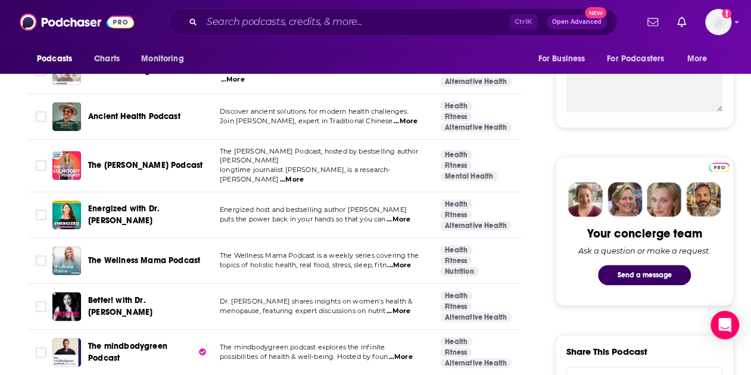
click at [304, 175] on span "...More" at bounding box center [292, 180] width 24 height 10
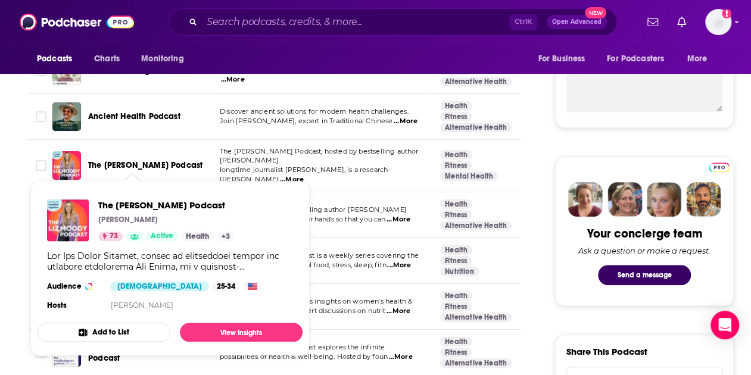
click at [126, 160] on span "The Liz Moody Podcast" at bounding box center [145, 165] width 114 height 10
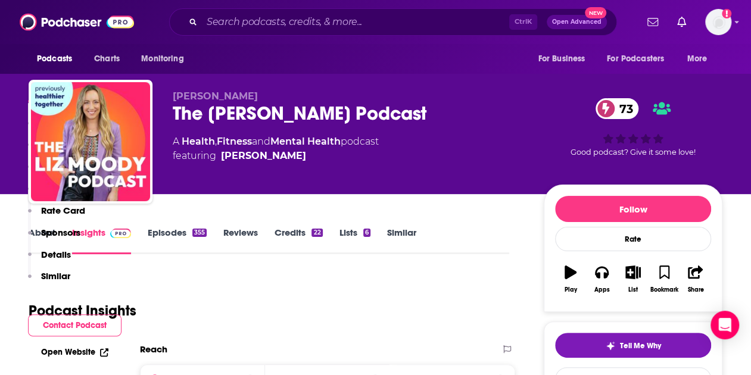
scroll to position [237, 0]
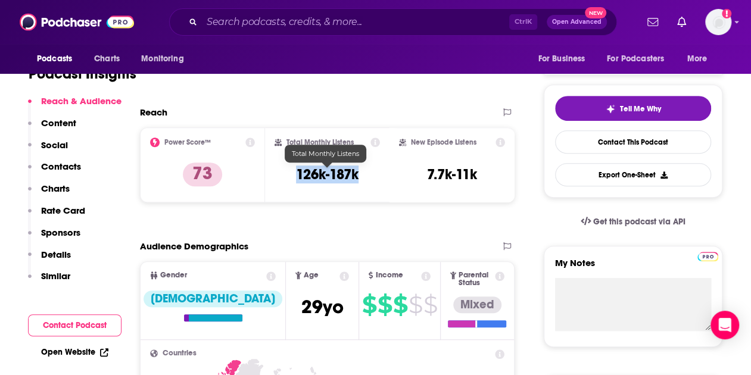
drag, startPoint x: 299, startPoint y: 177, endPoint x: 359, endPoint y: 179, distance: 59.6
click at [359, 179] on h3 "126k-187k" at bounding box center [327, 175] width 63 height 18
copy h3 "126k-187k"
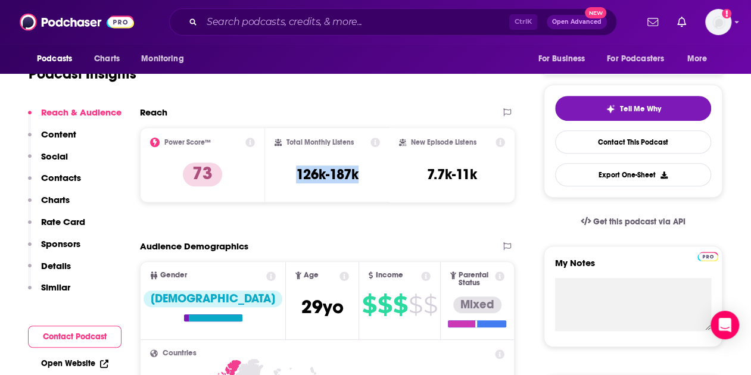
scroll to position [7, 0]
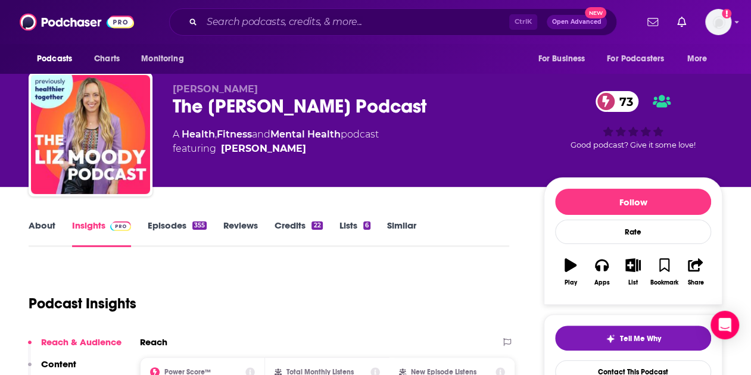
click at [152, 226] on link "Episodes 355" at bounding box center [177, 233] width 59 height 27
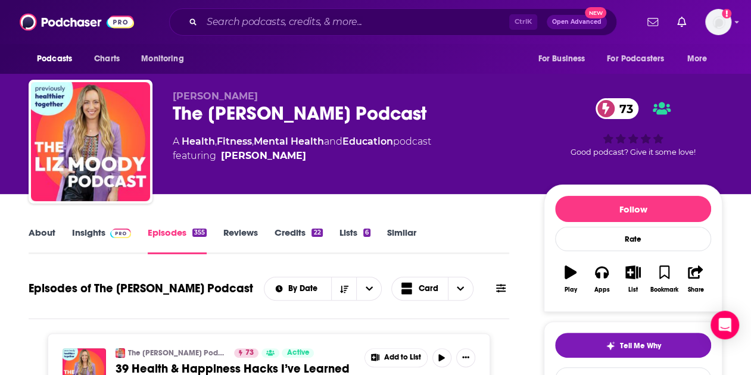
click at [88, 233] on link "Insights" at bounding box center [101, 240] width 59 height 27
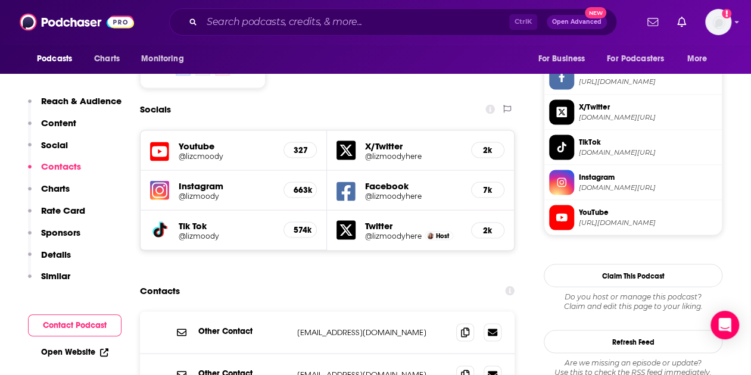
scroll to position [1193, 0]
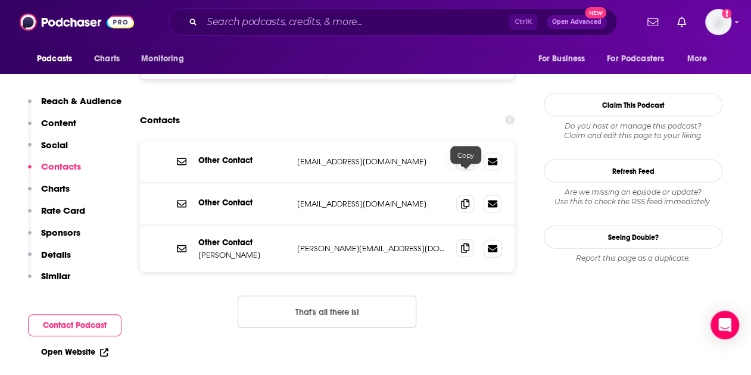
click at [465, 244] on icon at bounding box center [465, 249] width 8 height 10
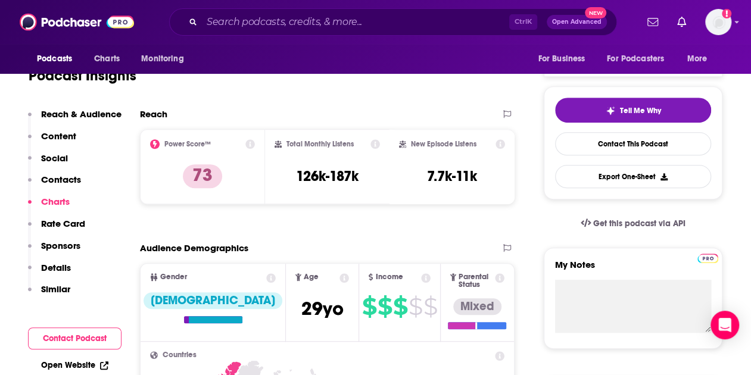
scroll to position [0, 0]
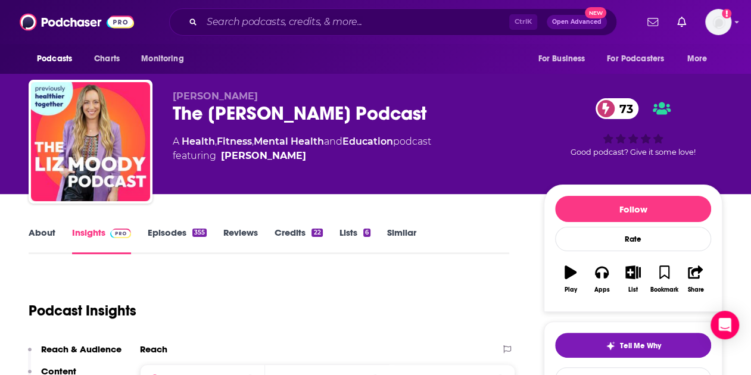
click at [400, 232] on link "Similar" at bounding box center [401, 240] width 29 height 27
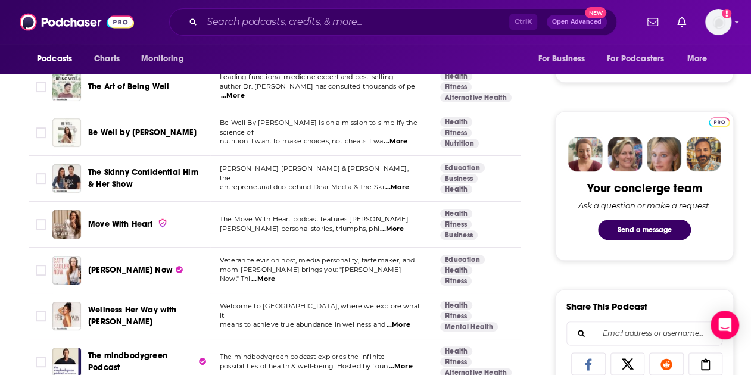
scroll to position [555, 0]
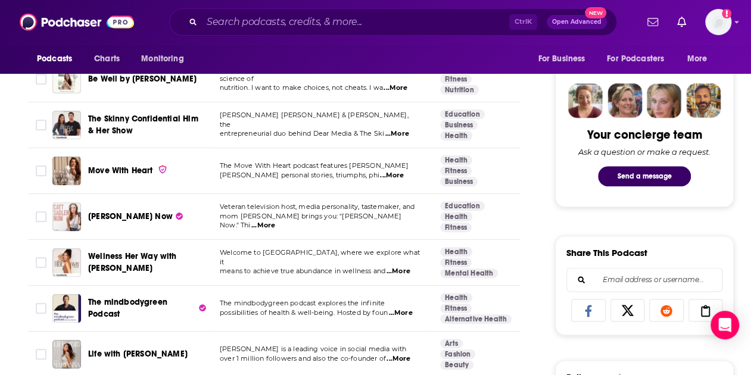
click at [275, 221] on span "...More" at bounding box center [263, 226] width 24 height 10
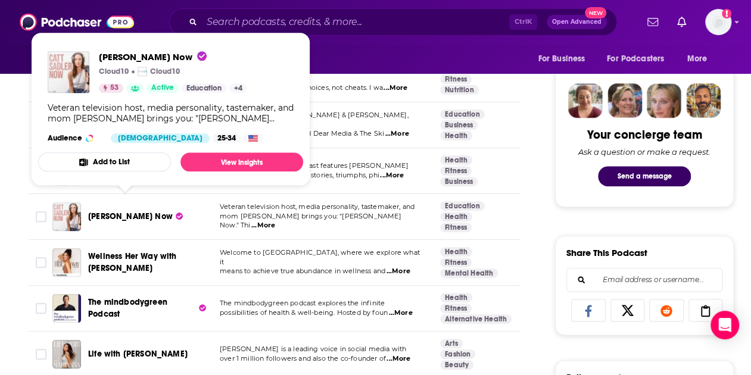
click at [133, 211] on span "Catt Sadler Now" at bounding box center [130, 216] width 85 height 10
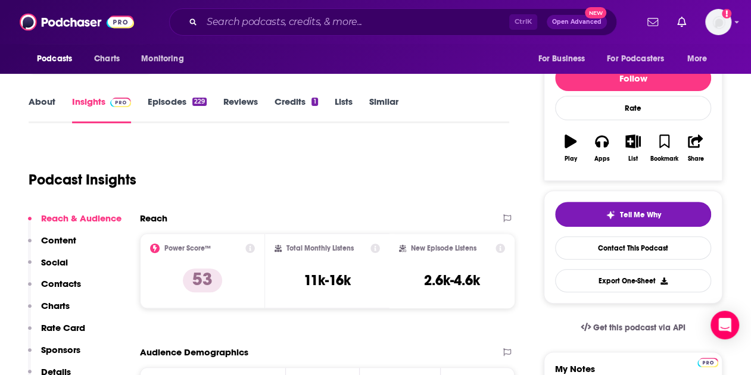
scroll to position [77, 0]
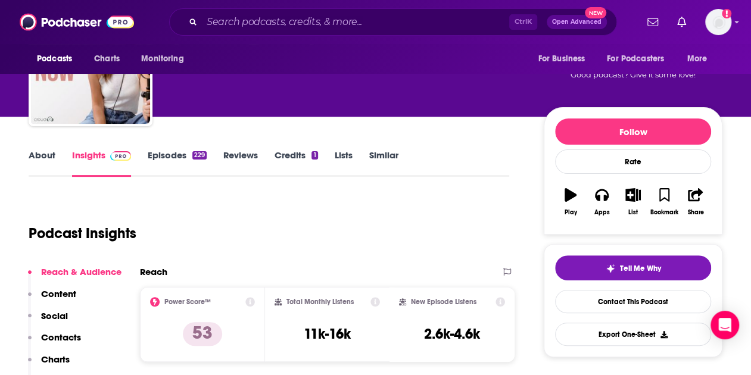
click at [42, 158] on link "About" at bounding box center [42, 163] width 27 height 27
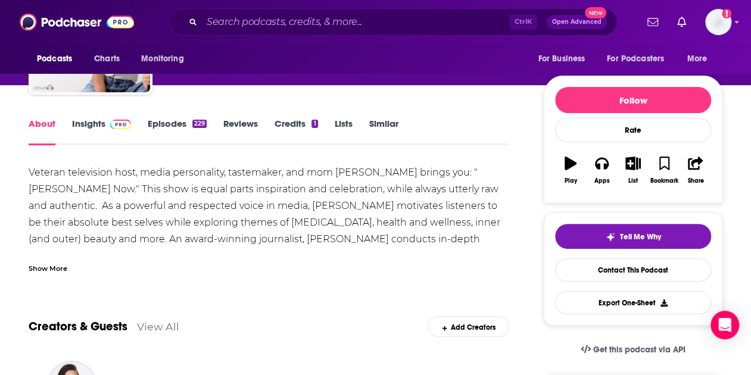
scroll to position [110, 0]
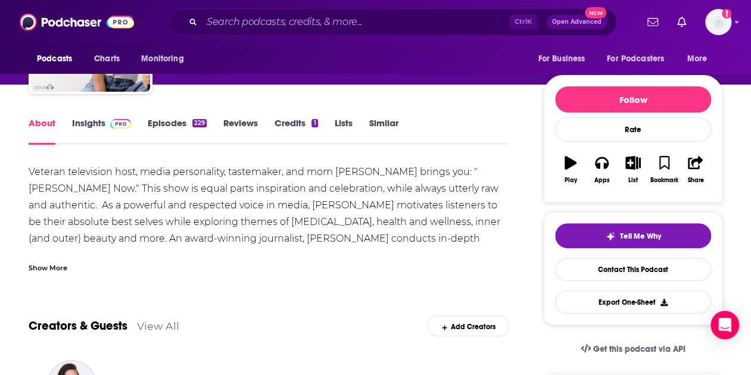
click at [171, 126] on link "Episodes 229" at bounding box center [177, 130] width 59 height 27
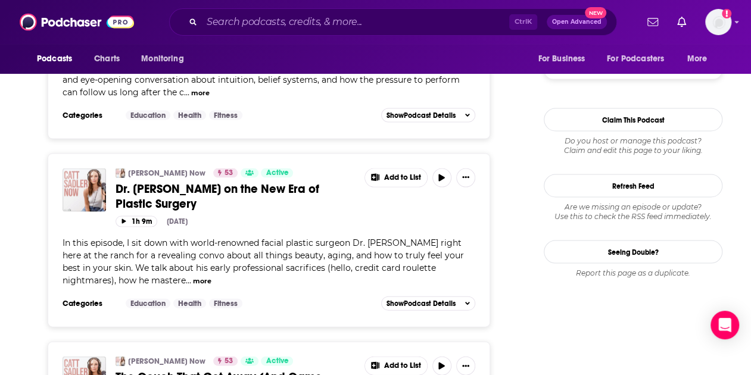
scroll to position [1159, 0]
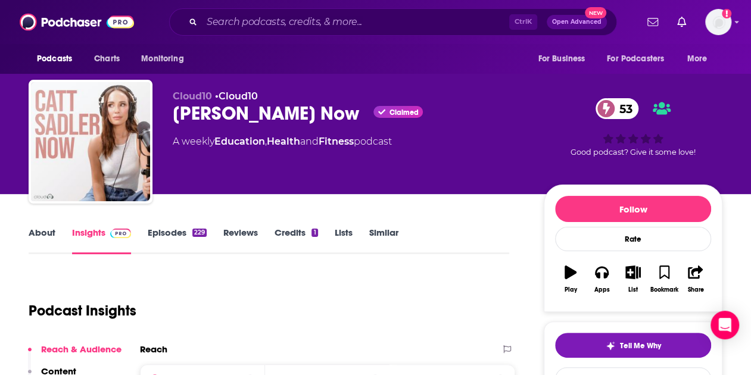
click at [163, 233] on link "Episodes 229" at bounding box center [177, 240] width 59 height 27
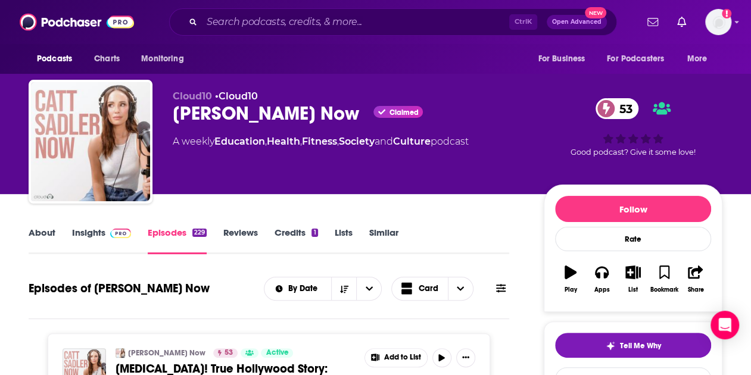
click at [93, 232] on link "Insights" at bounding box center [101, 240] width 59 height 27
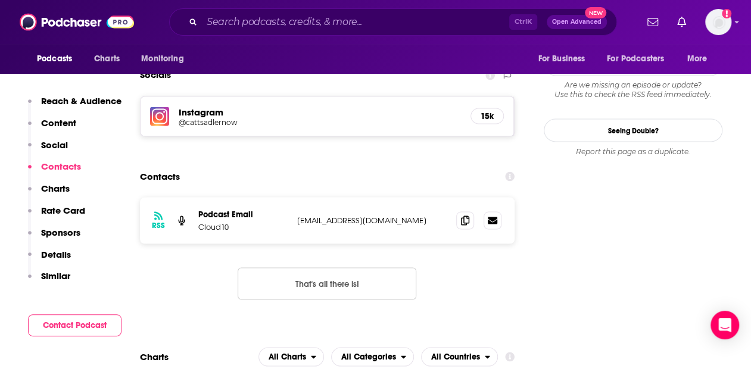
scroll to position [1036, 0]
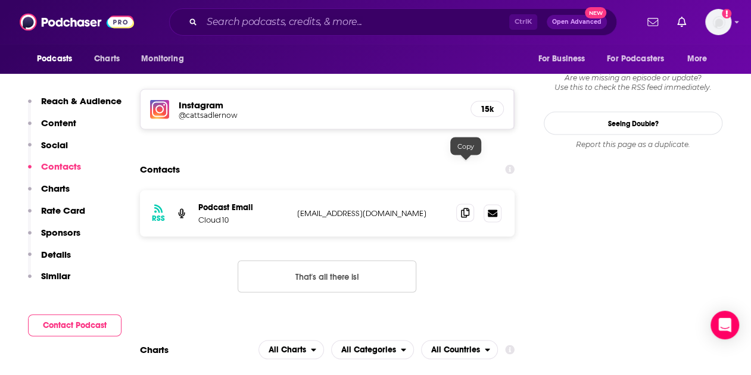
click at [466, 208] on icon at bounding box center [465, 213] width 8 height 10
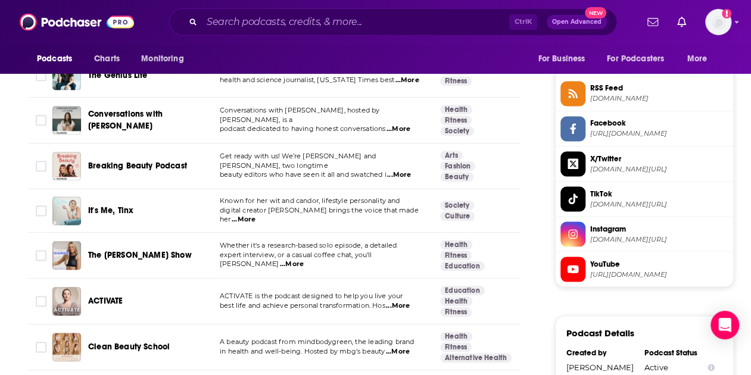
scroll to position [1028, 0]
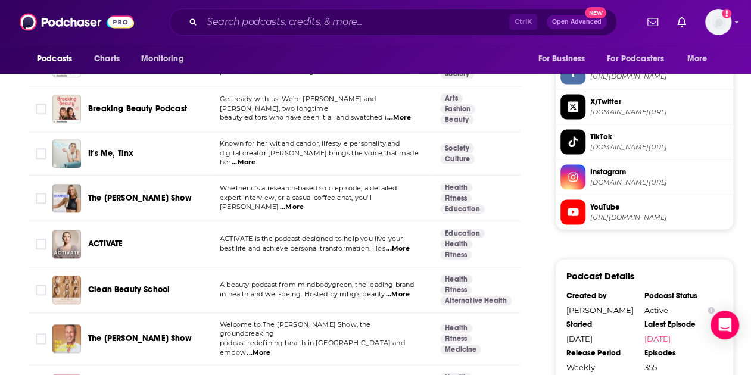
click at [148, 193] on span "The Dr. Shannon Show" at bounding box center [140, 198] width 104 height 10
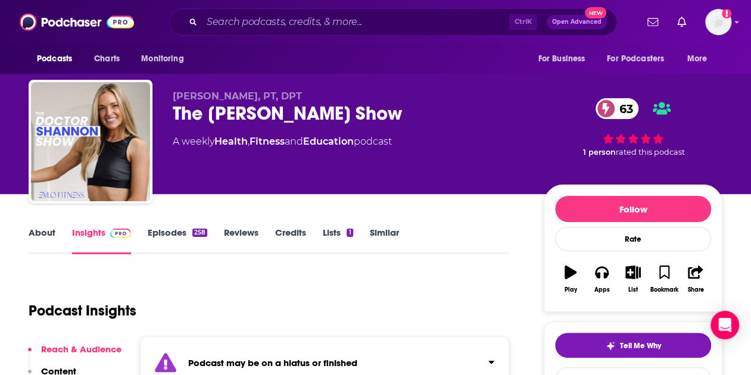
click at [148, 234] on link "Episodes 258" at bounding box center [178, 240] width 60 height 27
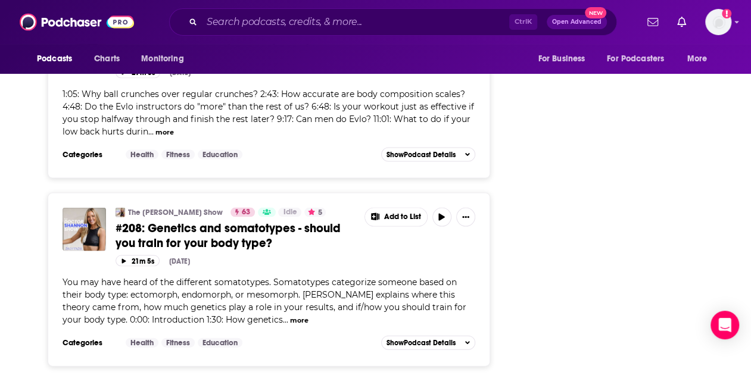
scroll to position [3374, 0]
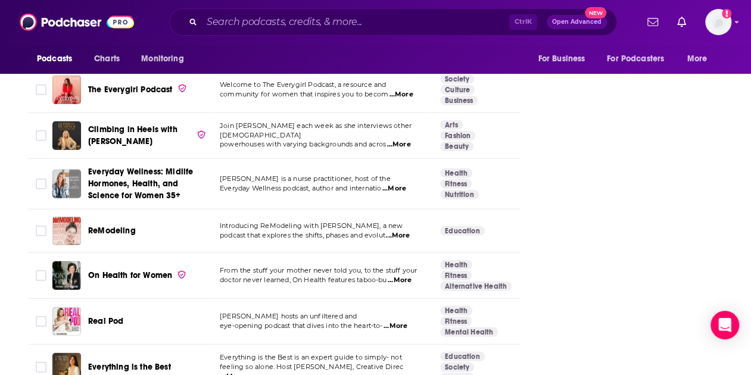
scroll to position [1984, 0]
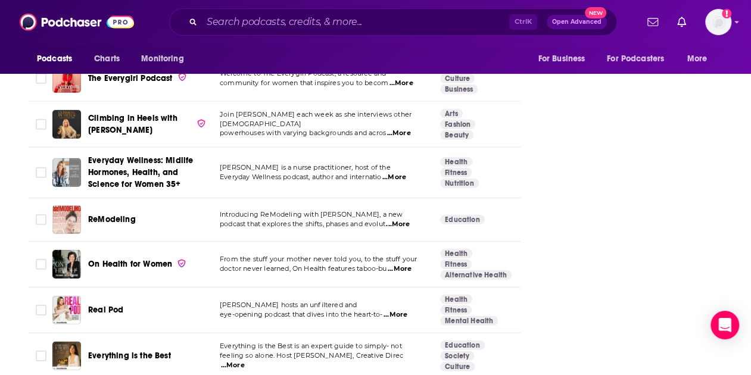
click at [403, 265] on span "...More" at bounding box center [400, 270] width 24 height 10
click at [117, 259] on span "On Health for Women" at bounding box center [130, 264] width 84 height 10
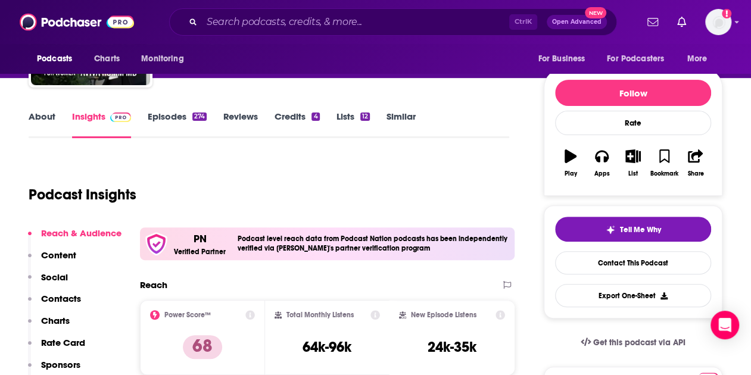
scroll to position [116, 0]
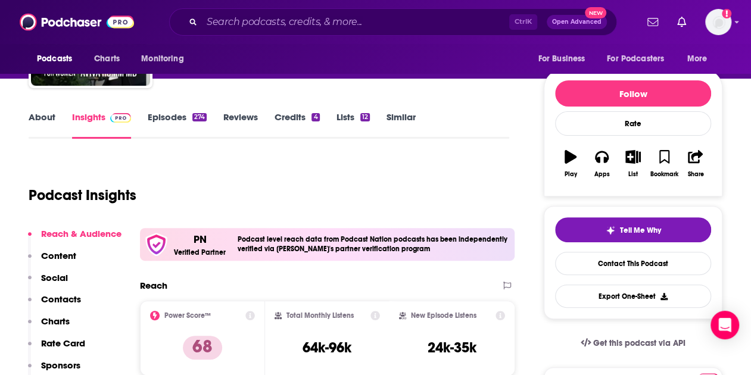
click at [161, 119] on link "Episodes 274" at bounding box center [177, 124] width 59 height 27
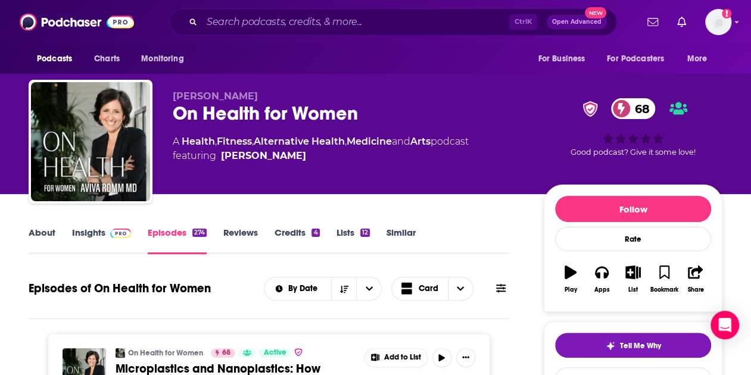
click at [81, 232] on link "Insights" at bounding box center [101, 240] width 59 height 27
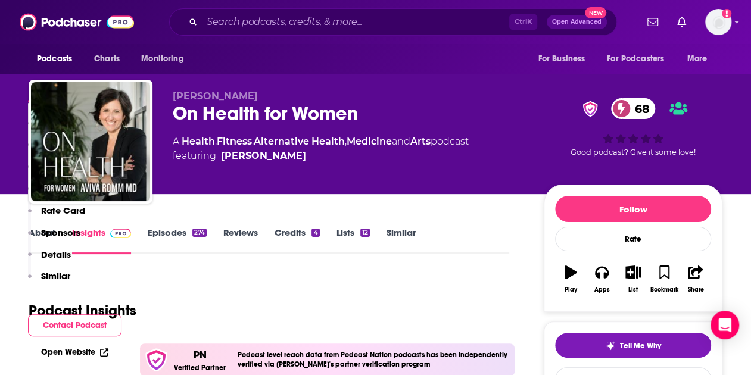
scroll to position [237, 0]
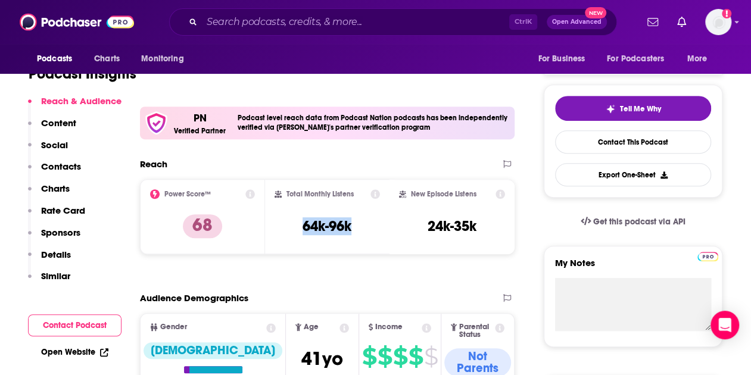
drag, startPoint x: 359, startPoint y: 227, endPoint x: 284, endPoint y: 219, distance: 75.5
click at [284, 219] on div "Total Monthly Listens 64k-96k" at bounding box center [328, 216] width 106 height 55
copy h3 "64k-96k"
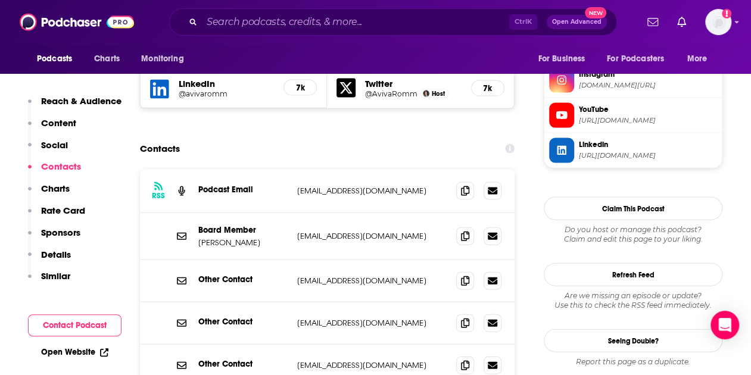
scroll to position [1197, 0]
click at [465, 186] on icon at bounding box center [465, 191] width 8 height 10
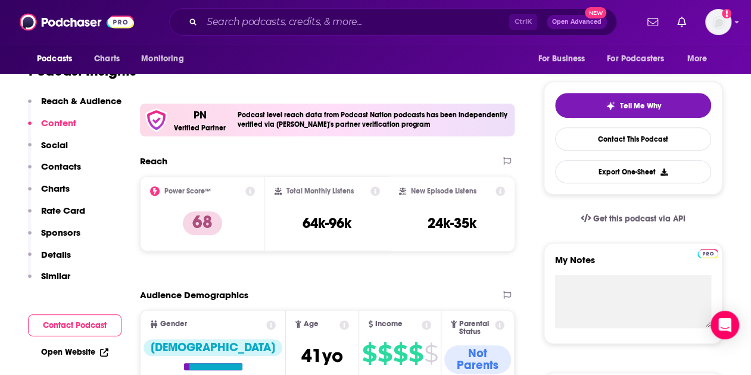
scroll to position [238, 0]
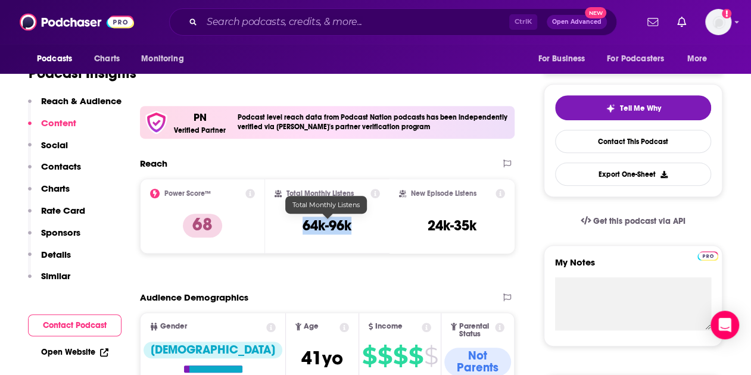
drag, startPoint x: 353, startPoint y: 227, endPoint x: 304, endPoint y: 228, distance: 48.9
click at [304, 228] on div "Total Monthly Listens 64k-96k" at bounding box center [328, 216] width 106 height 55
copy h3 "64k-96k"
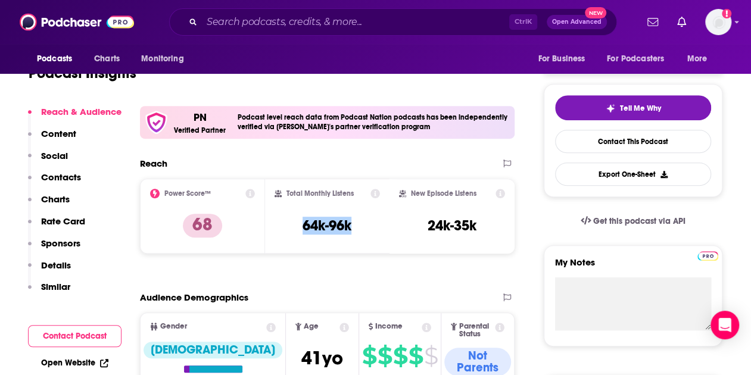
scroll to position [0, 0]
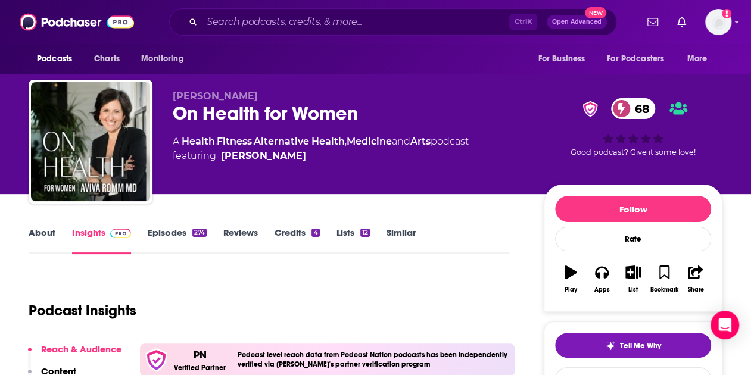
click at [404, 235] on link "Similar" at bounding box center [401, 240] width 29 height 27
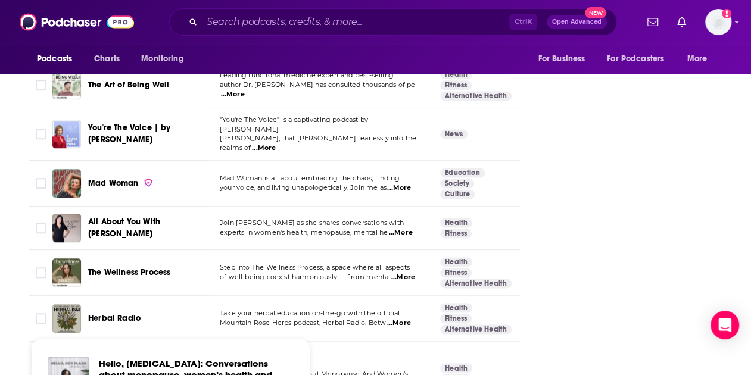
scroll to position [3107, 0]
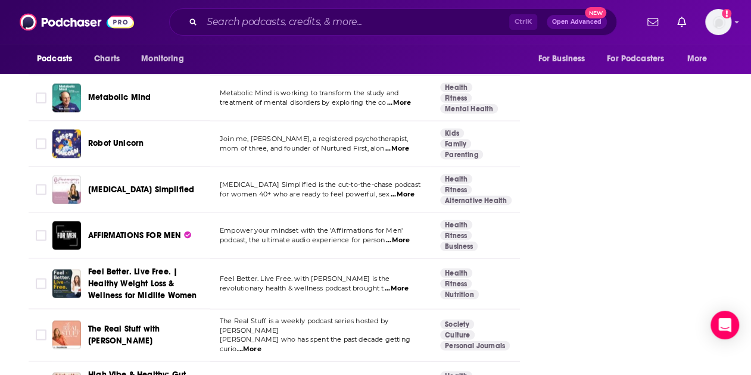
scroll to position [3726, 0]
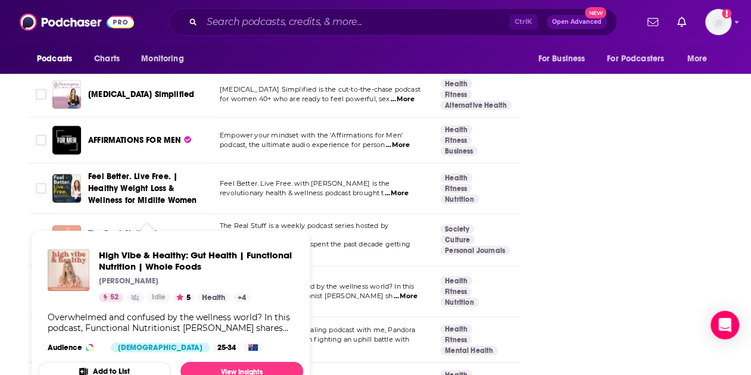
click at [113, 275] on span "High Vibe & Healthy: Gut Health | Functional Nutrition | Whole Foods" at bounding box center [144, 292] width 112 height 34
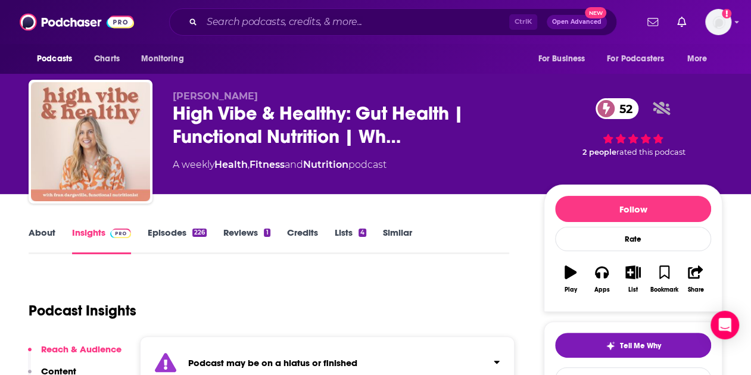
click at [173, 233] on link "Episodes 226" at bounding box center [177, 240] width 59 height 27
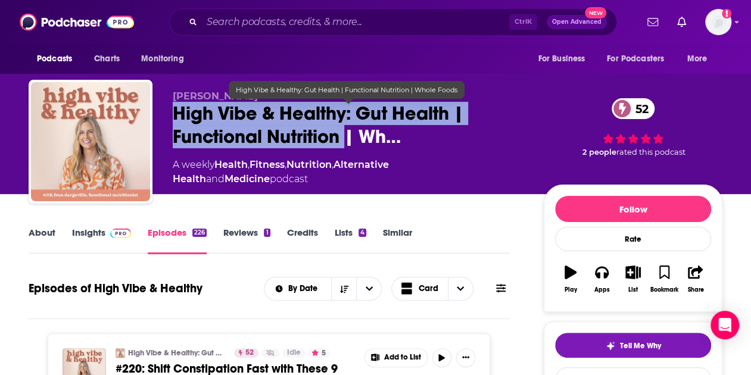
drag, startPoint x: 178, startPoint y: 108, endPoint x: 347, endPoint y: 138, distance: 171.7
click at [347, 138] on span "High Vibe & Healthy: Gut Health | Functional Nutrition | Wh…" at bounding box center [349, 125] width 352 height 46
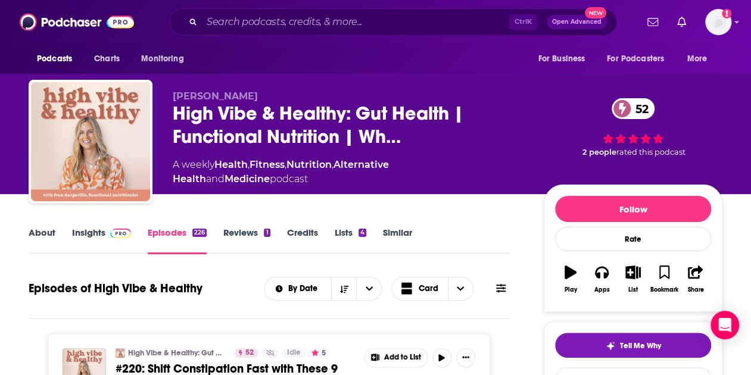
click at [48, 225] on div "About Insights Episodes 226 Reviews 1 Credits Lists 4 Similar" at bounding box center [269, 239] width 481 height 29
click at [48, 232] on link "About" at bounding box center [42, 240] width 27 height 27
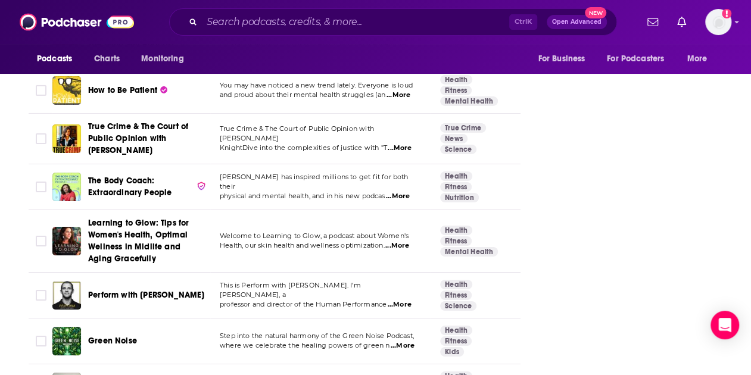
scroll to position [2456, 0]
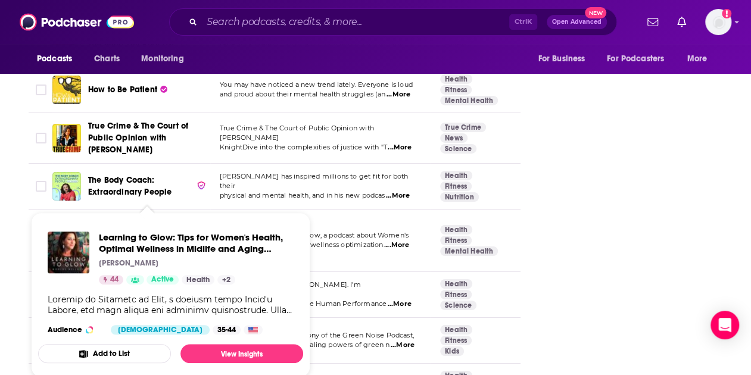
click at [118, 217] on span "Learning to Glow: Tips for Women's Health, Optimal Wellness in Midlife and Agin…" at bounding box center [138, 240] width 101 height 46
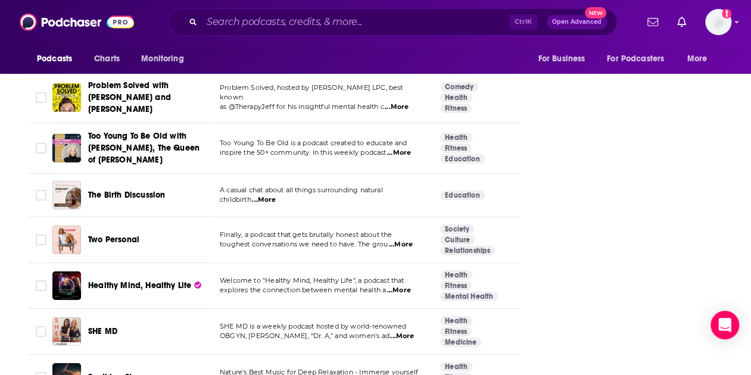
scroll to position [4537, 0]
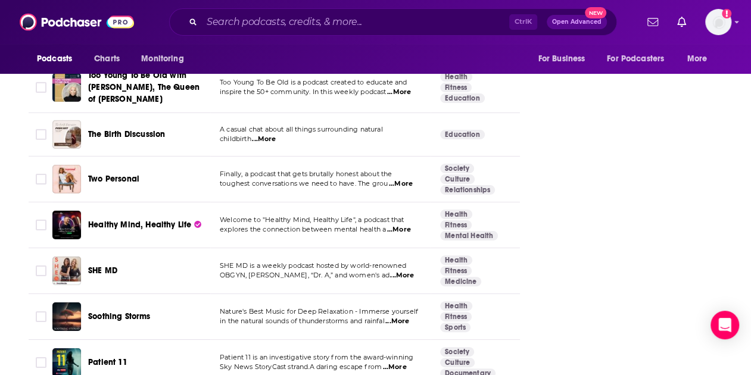
click at [256, 271] on span "OBGYN, Dr. Thais Aliabadi, “Dr. A,” and women's ad" at bounding box center [305, 275] width 170 height 8
click at [104, 266] on span "SHE MD" at bounding box center [102, 271] width 29 height 10
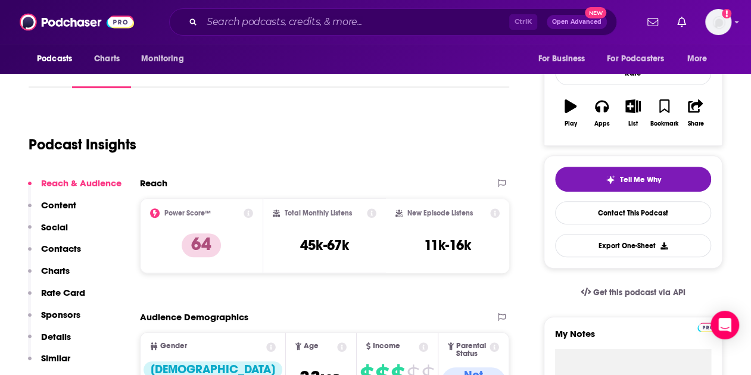
scroll to position [41, 0]
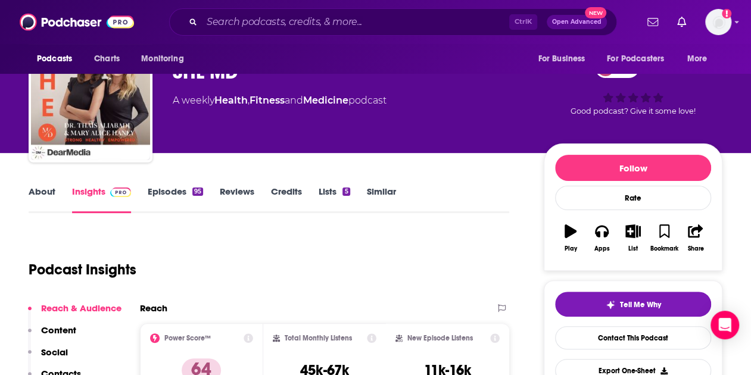
click at [45, 191] on link "About" at bounding box center [42, 199] width 27 height 27
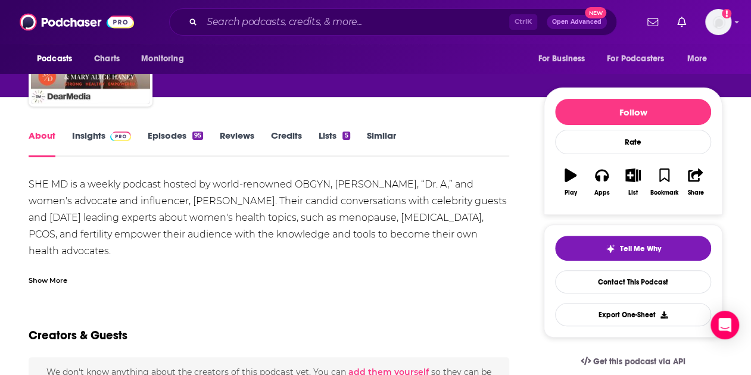
scroll to position [106, 0]
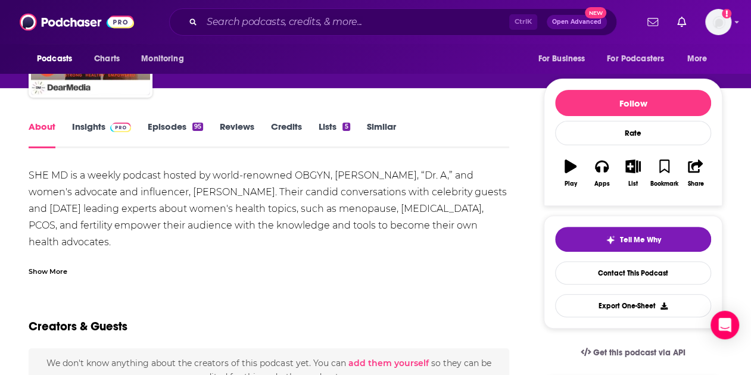
click at [160, 129] on link "Episodes 95" at bounding box center [175, 134] width 55 height 27
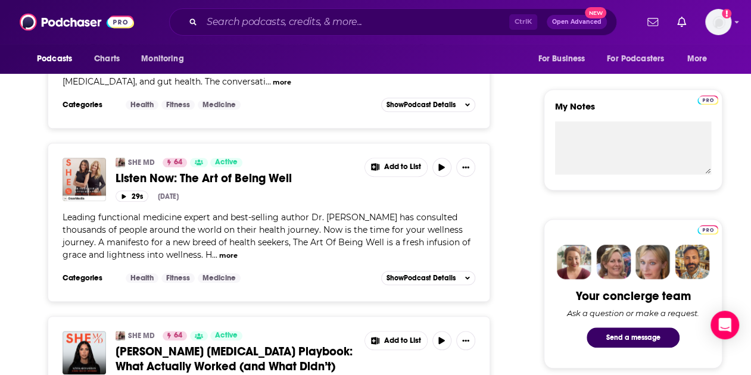
scroll to position [265, 0]
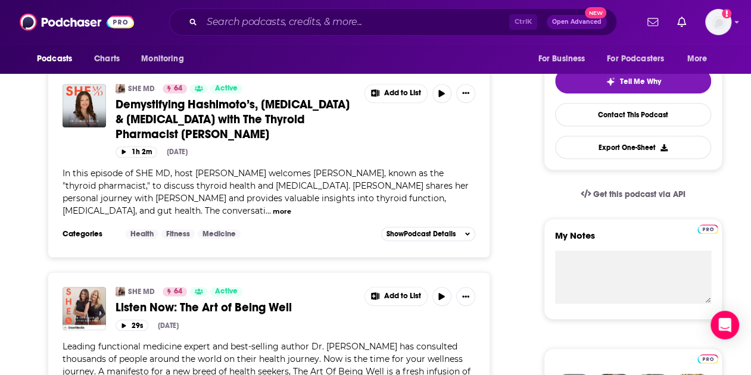
drag, startPoint x: 201, startPoint y: 242, endPoint x: 13, endPoint y: 153, distance: 208.9
click at [273, 207] on button "more" at bounding box center [282, 212] width 18 height 10
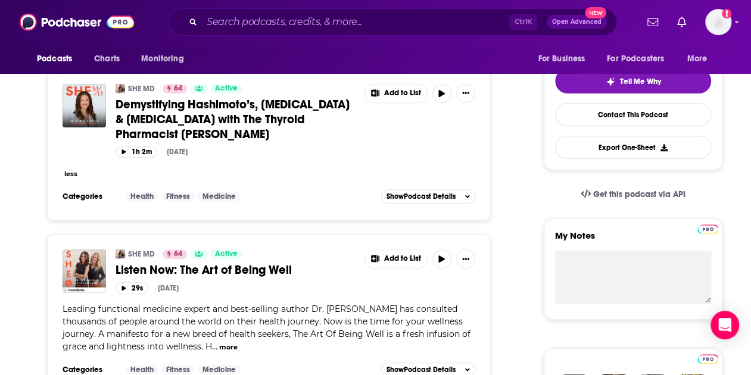
scroll to position [195, 0]
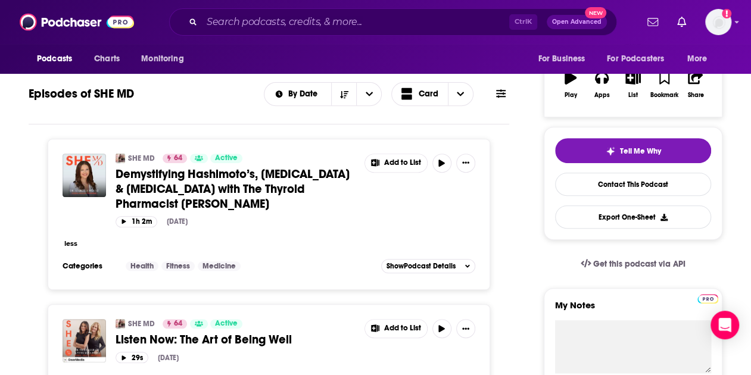
click at [218, 191] on span "Demystifying Hashimoto’s, [MEDICAL_DATA] & [MEDICAL_DATA] with The Thyroid Phar…" at bounding box center [233, 189] width 234 height 45
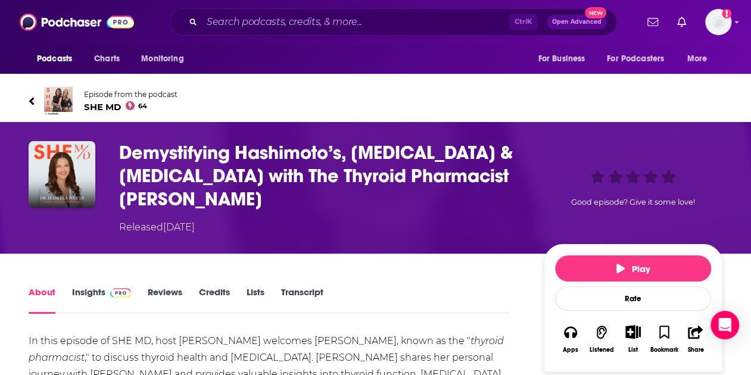
click at [32, 101] on icon at bounding box center [32, 101] width 6 height 12
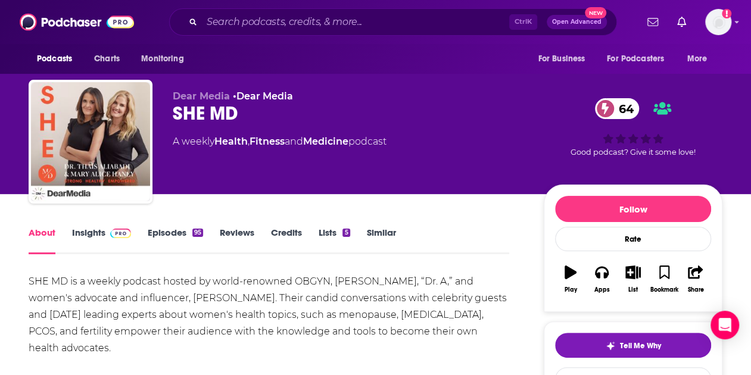
click at [73, 235] on link "Insights" at bounding box center [101, 240] width 59 height 27
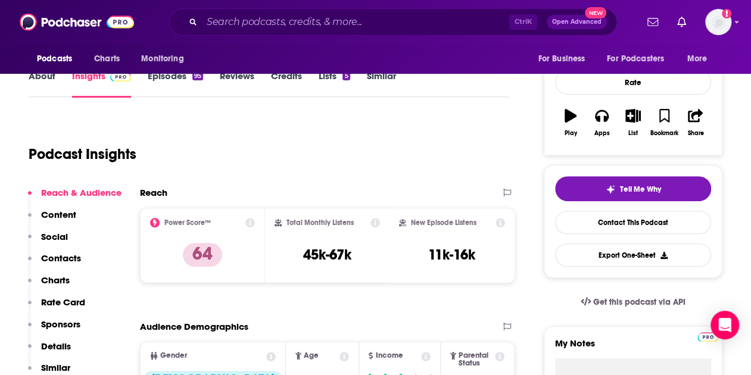
scroll to position [157, 0]
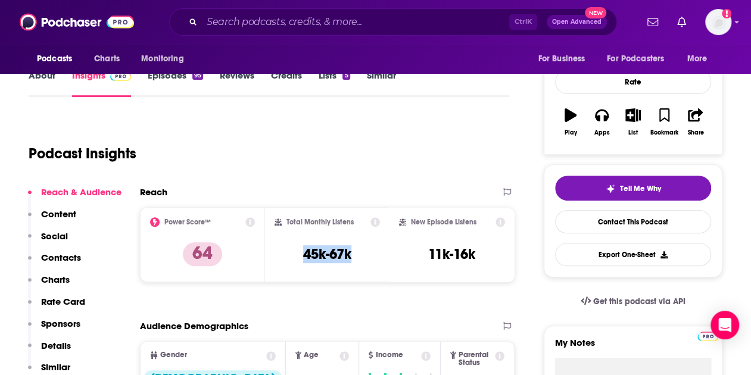
drag, startPoint x: 300, startPoint y: 256, endPoint x: 369, endPoint y: 256, distance: 69.1
click at [369, 256] on div "Total Monthly Listens 45k-67k" at bounding box center [328, 244] width 106 height 55
copy h3 "45k-67k"
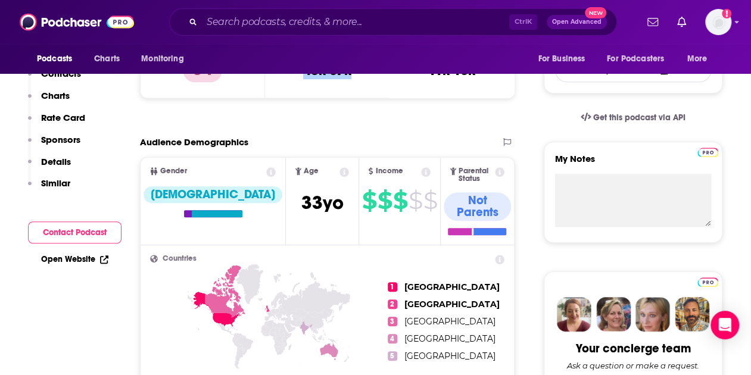
scroll to position [0, 0]
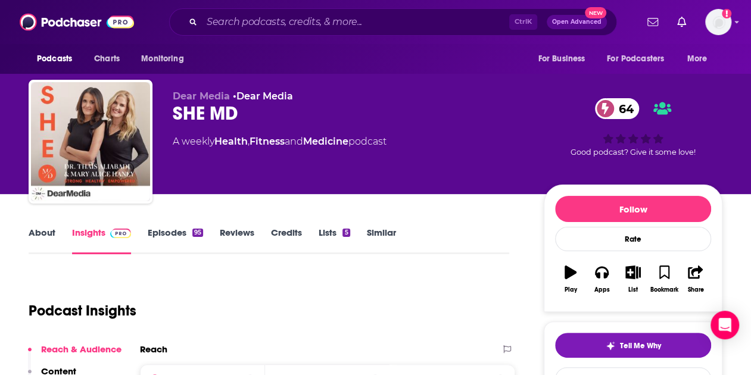
click at [46, 235] on link "About" at bounding box center [42, 240] width 27 height 27
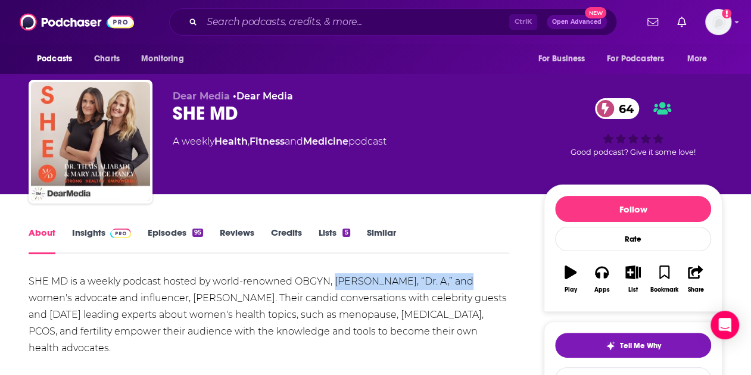
drag, startPoint x: 334, startPoint y: 283, endPoint x: 447, endPoint y: 279, distance: 112.7
copy div "[PERSON_NAME], “Dr. A,"
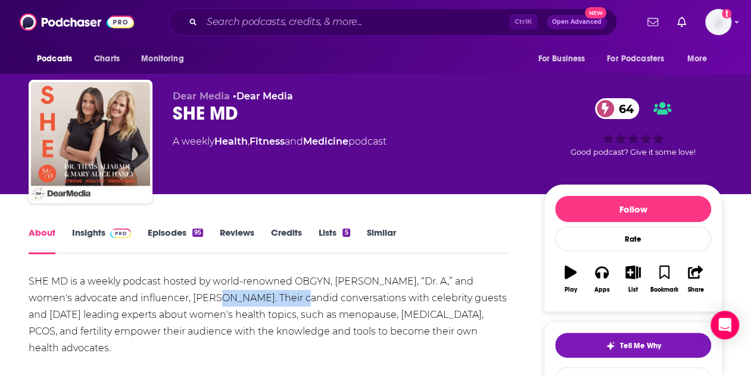
drag, startPoint x: 193, startPoint y: 298, endPoint x: 274, endPoint y: 301, distance: 81.1
copy div "[PERSON_NAME]."
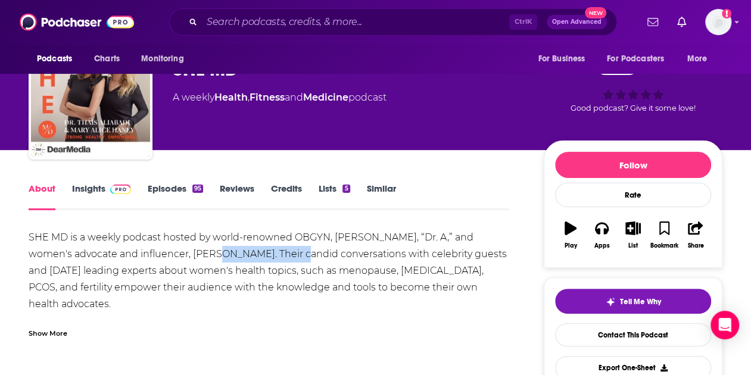
scroll to position [35, 0]
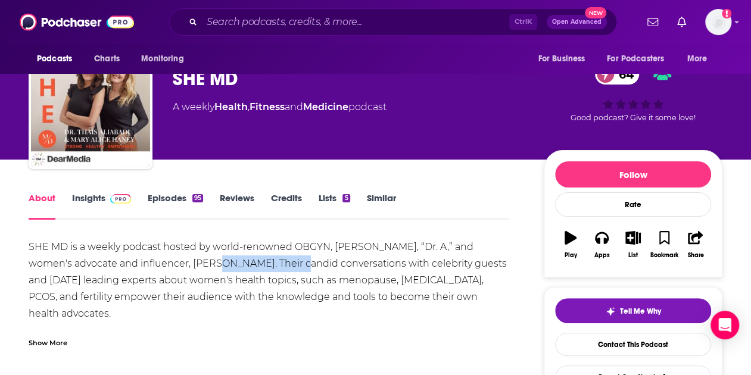
click at [90, 195] on link "Insights" at bounding box center [101, 205] width 59 height 27
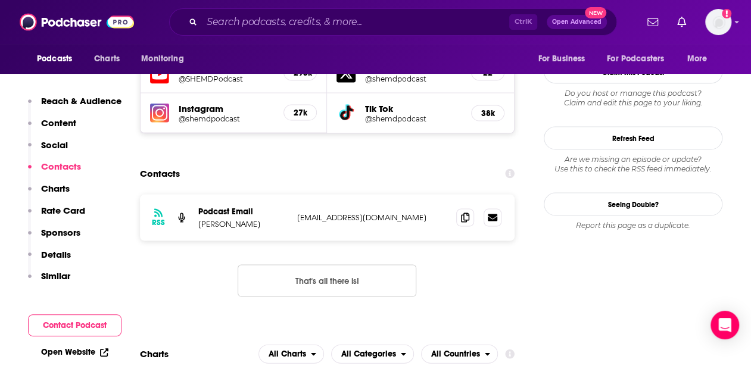
scroll to position [1096, 0]
click at [463, 211] on icon at bounding box center [465, 216] width 8 height 10
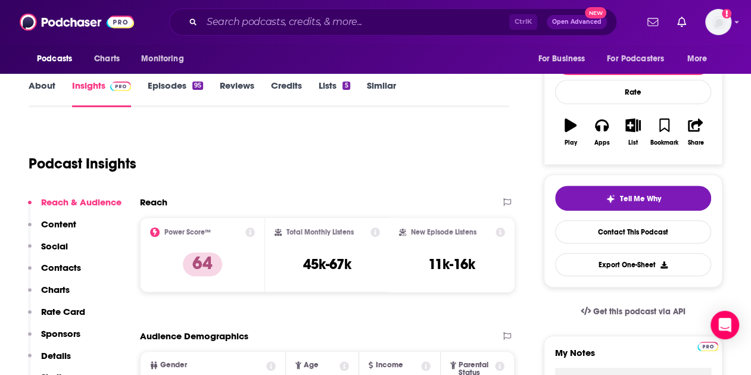
scroll to position [147, 0]
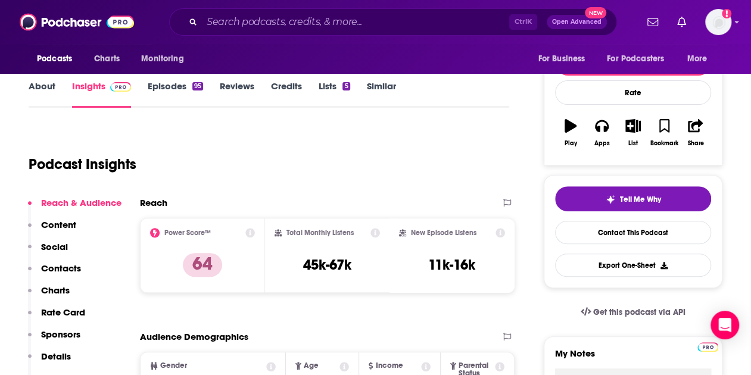
click at [388, 88] on link "Similar" at bounding box center [381, 93] width 29 height 27
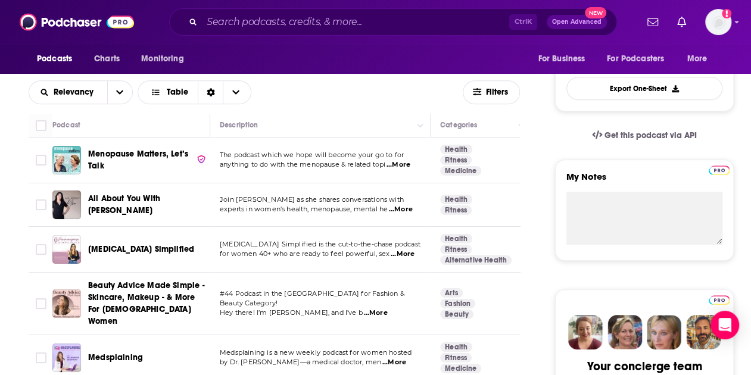
scroll to position [322, 0]
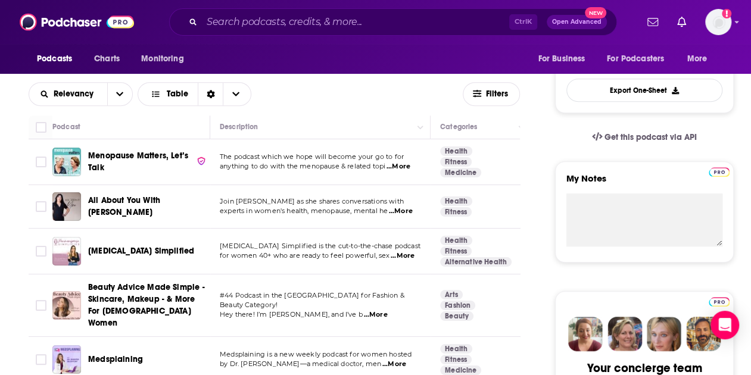
click at [128, 200] on span "All About You With [PERSON_NAME]" at bounding box center [124, 206] width 72 height 22
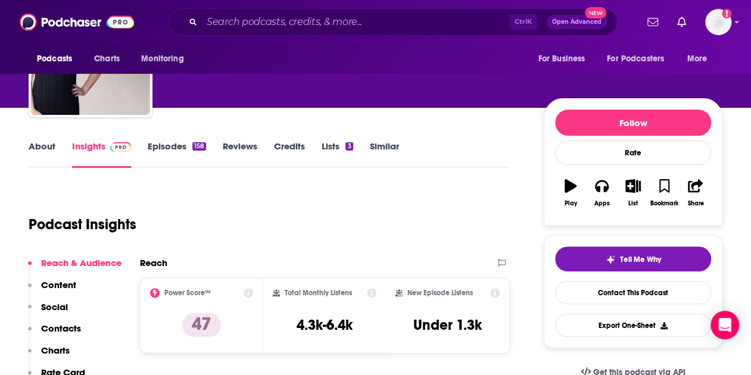
scroll to position [86, 0]
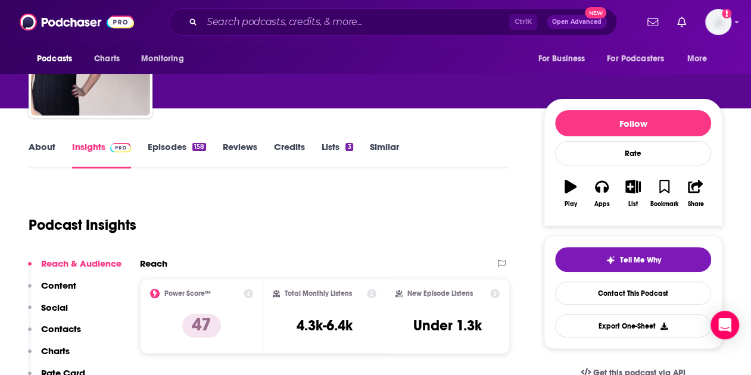
click at [43, 151] on link "About" at bounding box center [42, 154] width 27 height 27
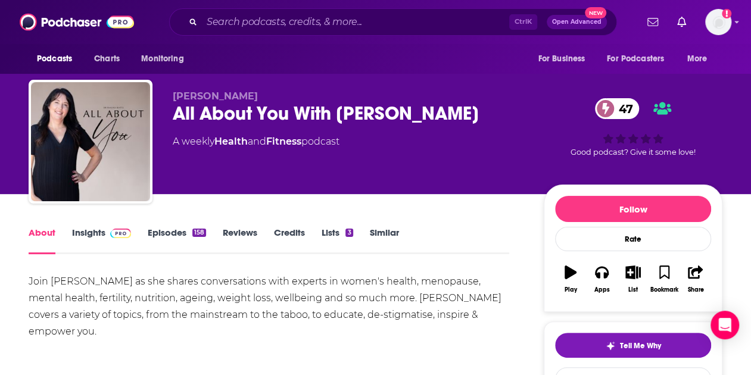
scroll to position [87, 0]
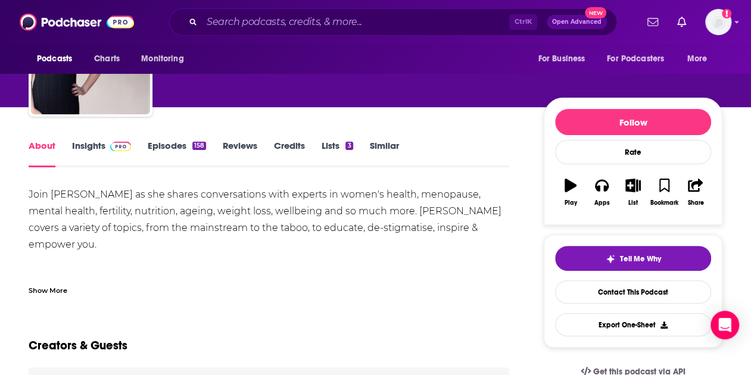
click at [87, 146] on link "Insights" at bounding box center [101, 153] width 59 height 27
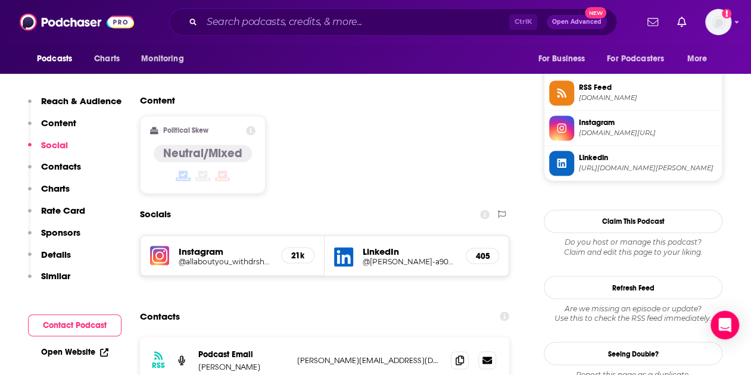
scroll to position [874, 0]
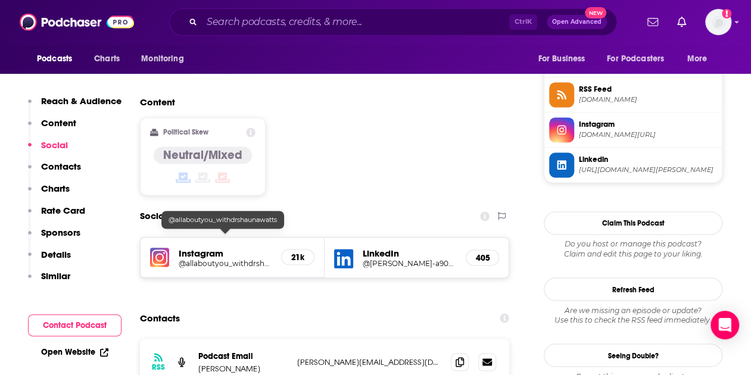
click at [207, 259] on h5 "@allaboutyou_withdrshaunawatts" at bounding box center [225, 263] width 93 height 9
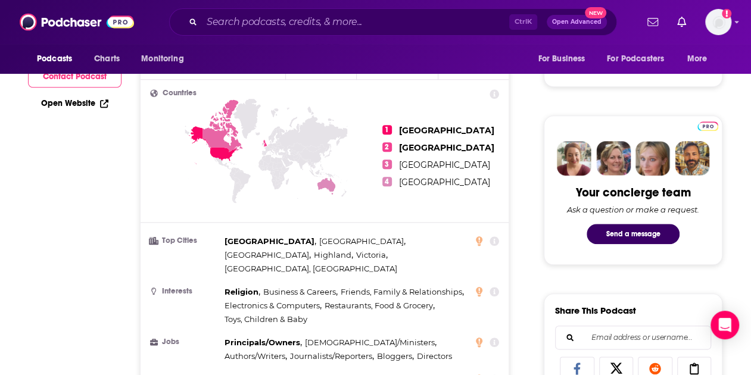
scroll to position [0, 0]
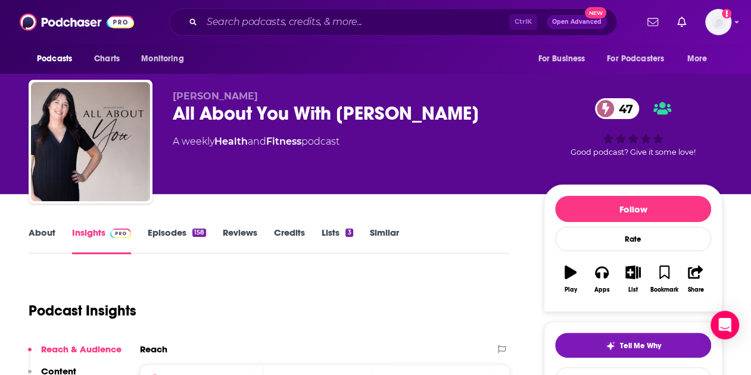
click at [163, 233] on link "Episodes 158" at bounding box center [177, 240] width 58 height 27
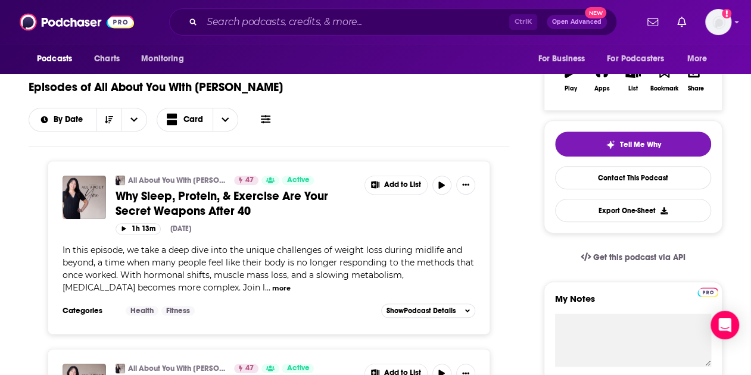
scroll to position [5, 0]
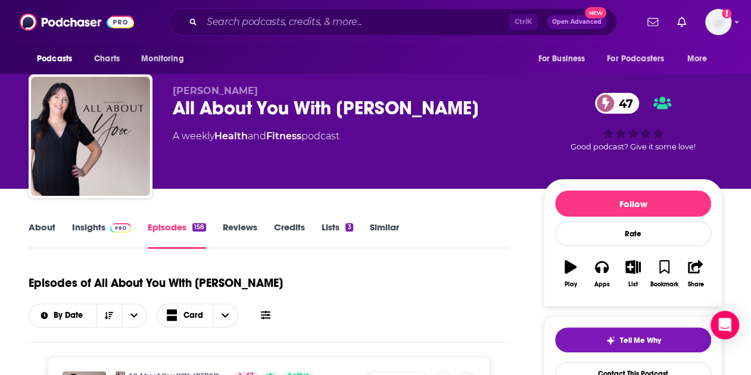
click at [92, 235] on link "Insights" at bounding box center [101, 235] width 59 height 27
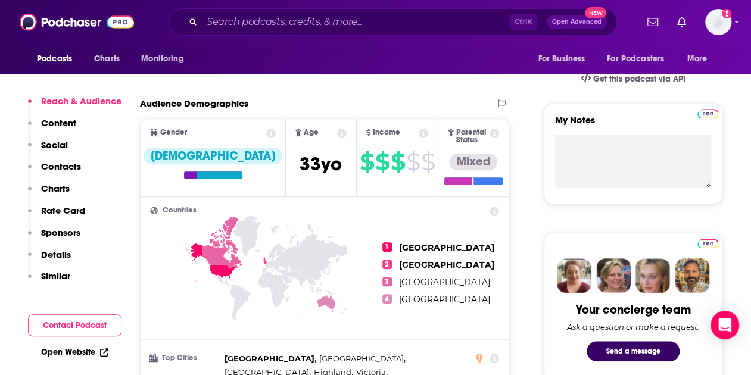
scroll to position [309, 0]
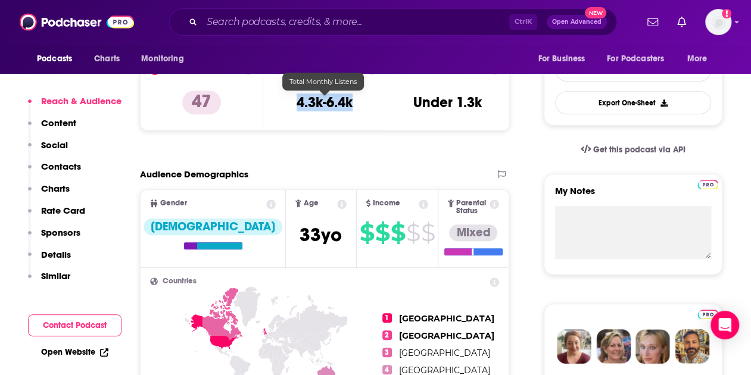
drag, startPoint x: 294, startPoint y: 104, endPoint x: 356, endPoint y: 105, distance: 62.0
click at [356, 105] on div "Total Monthly Listens 4.3k-6.4k" at bounding box center [325, 93] width 104 height 55
copy h3 "4.3k-6.4k"
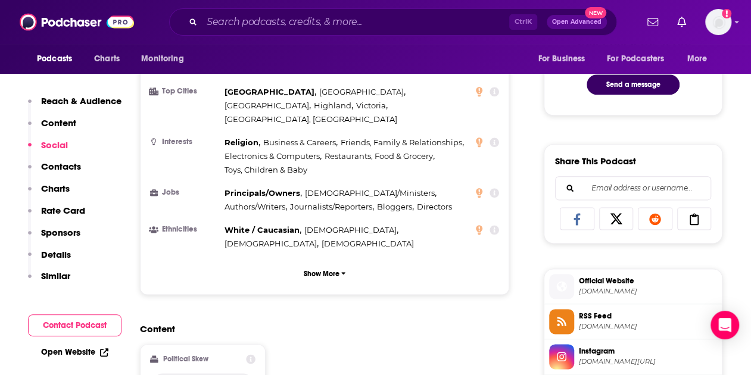
scroll to position [1037, 0]
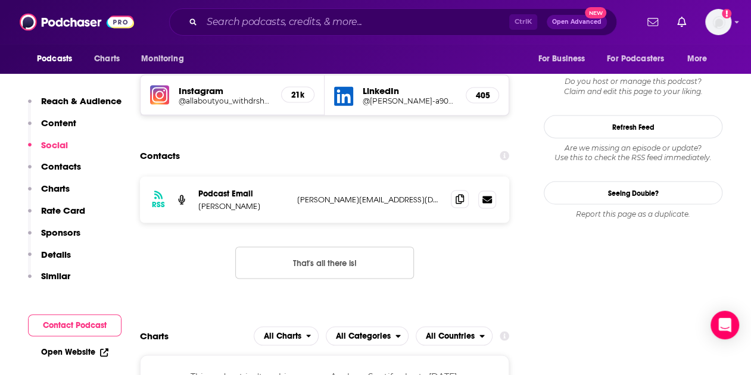
click at [456, 194] on icon at bounding box center [460, 199] width 8 height 10
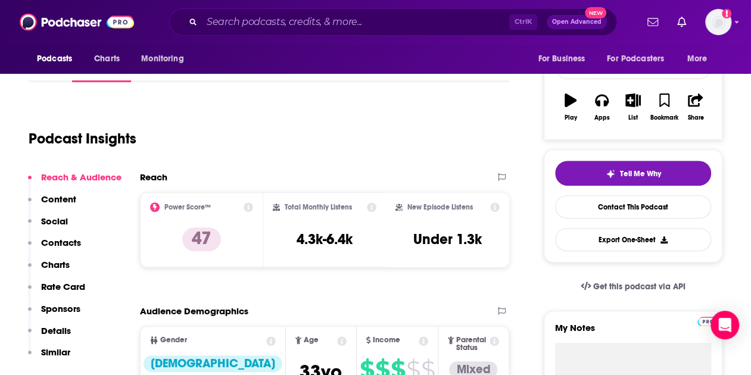
scroll to position [0, 0]
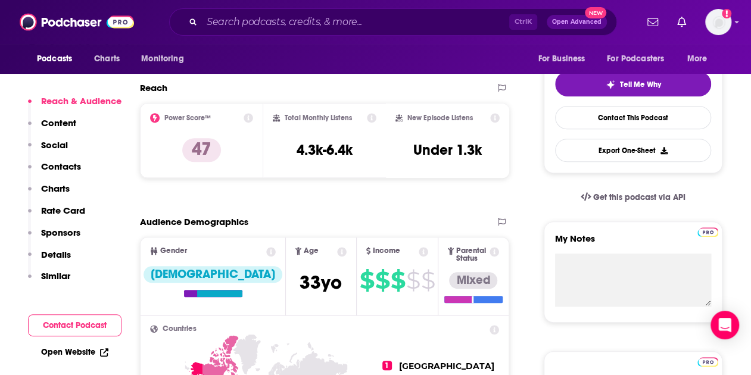
scroll to position [262, 0]
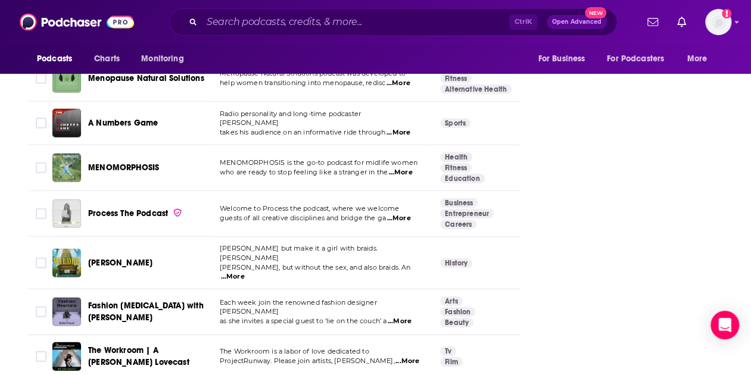
scroll to position [4063, 0]
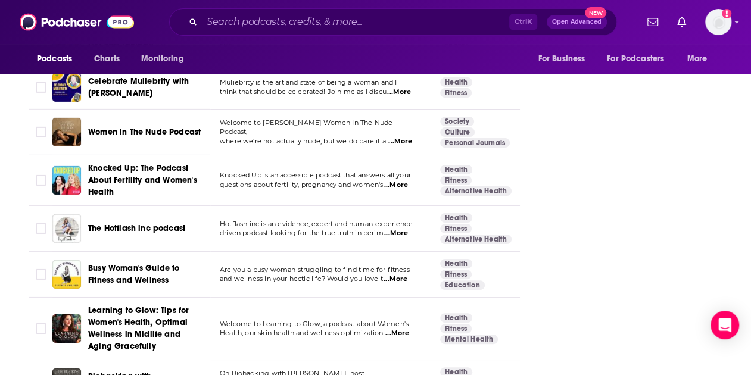
scroll to position [4636, 0]
